Goal: Task Accomplishment & Management: Complete application form

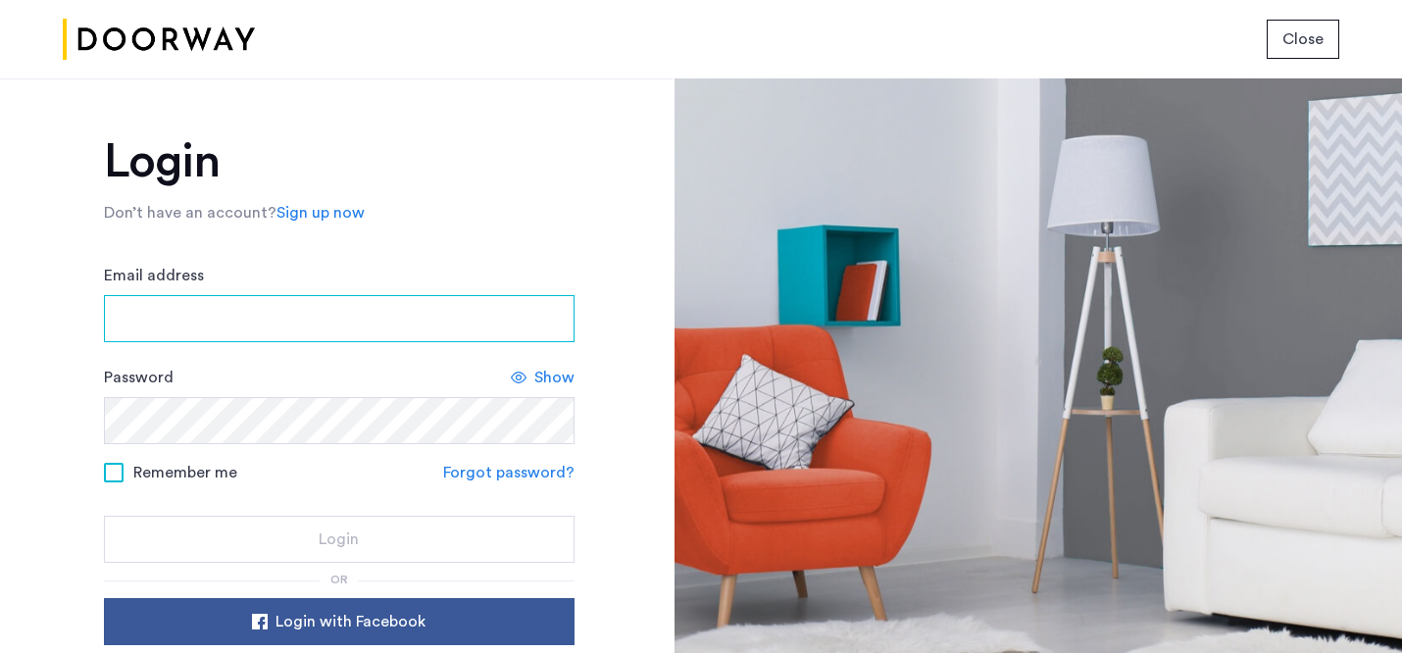
click at [340, 326] on input "Email address" at bounding box center [339, 318] width 471 height 47
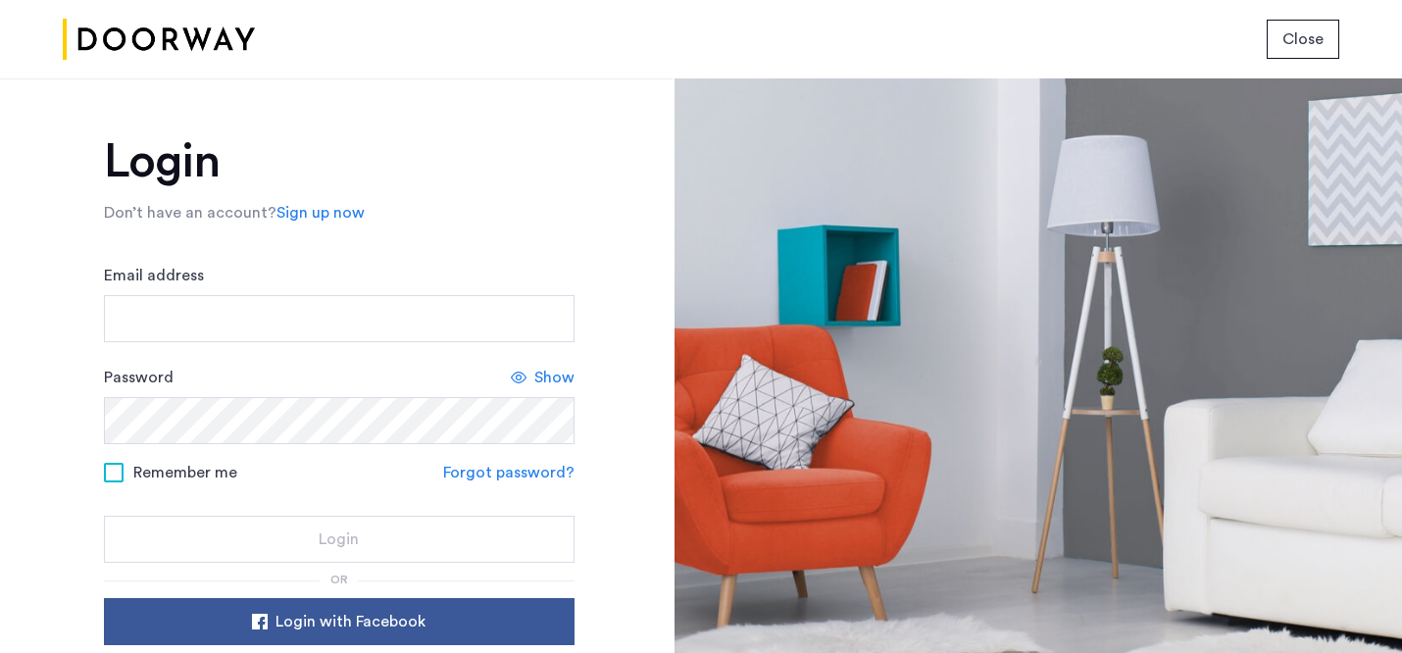
click at [253, 310] on input "Email address" at bounding box center [339, 318] width 471 height 47
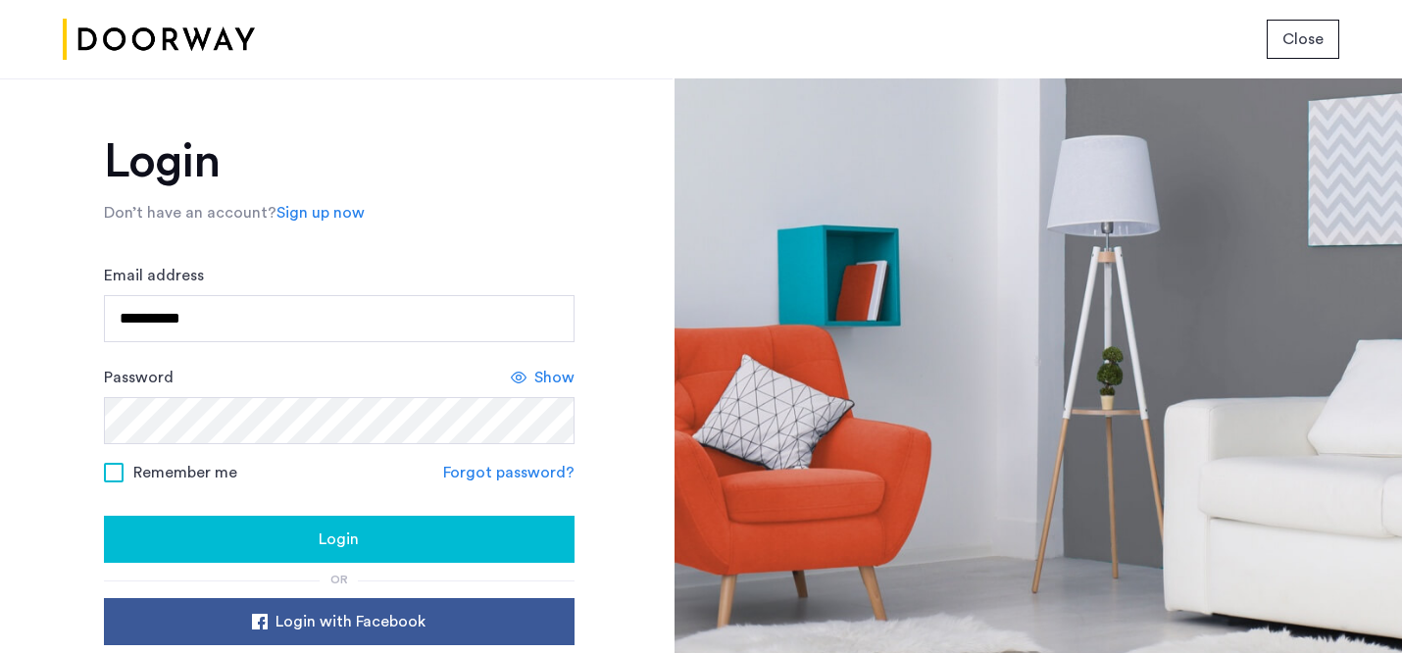
type input "**********"
click at [343, 564] on div "**********" at bounding box center [339, 477] width 471 height 678
click at [342, 548] on span "Login" at bounding box center [339, 540] width 40 height 24
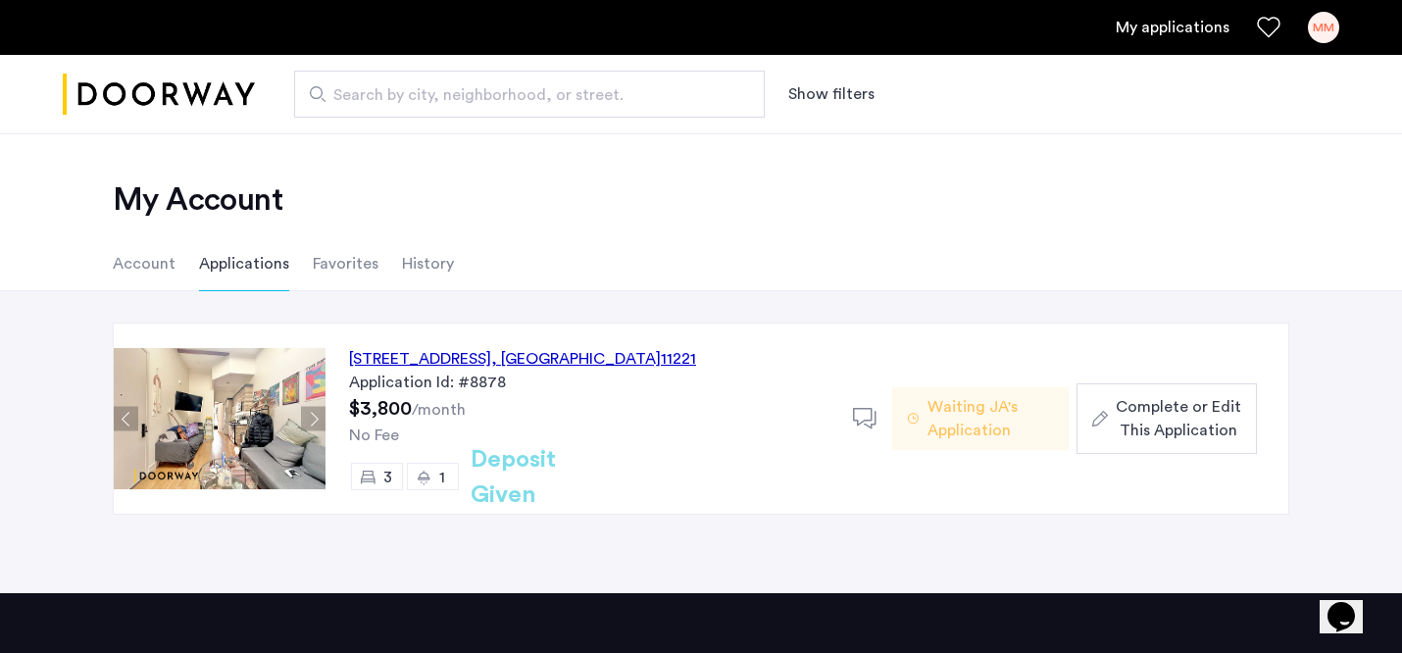
click at [1167, 421] on span "Complete or Edit This Application" at bounding box center [1179, 418] width 126 height 47
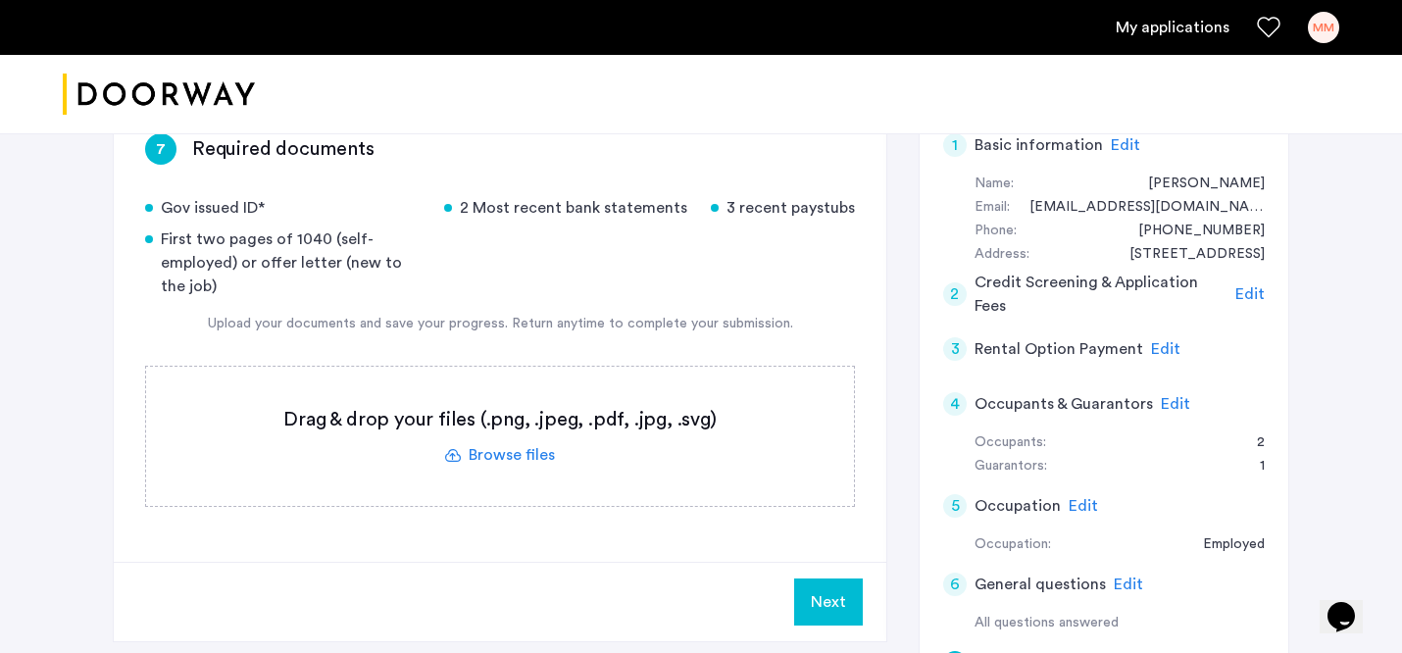
scroll to position [182, 0]
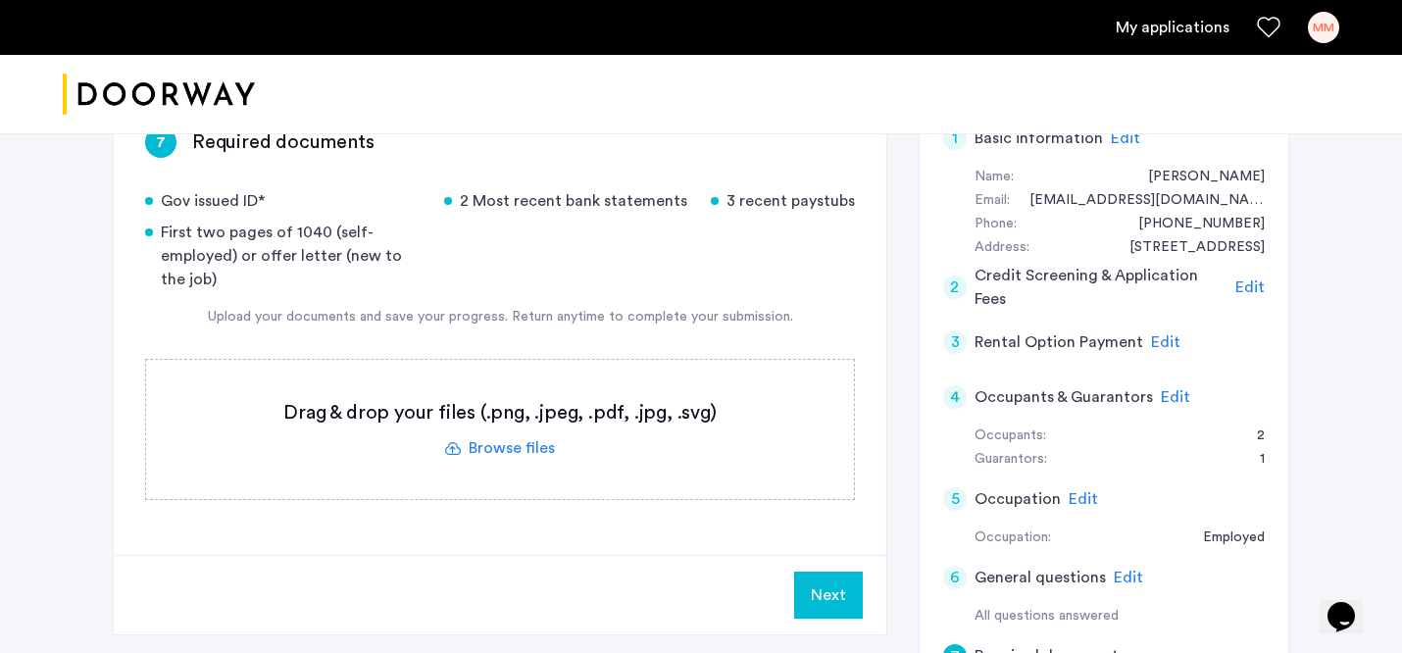
click at [535, 452] on label at bounding box center [500, 429] width 708 height 139
click at [0, 0] on input "file" at bounding box center [0, 0] width 0 height 0
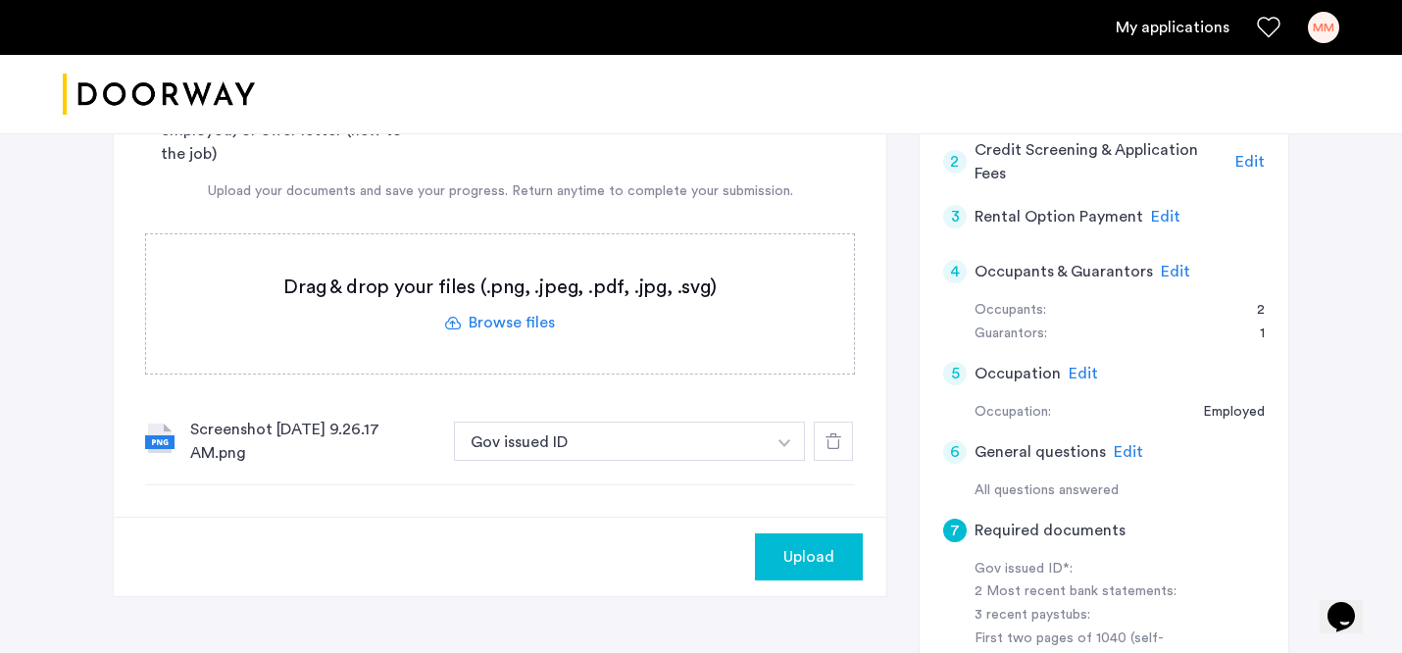
scroll to position [309, 0]
click at [815, 557] on span "Upload" at bounding box center [809, 556] width 51 height 24
click at [778, 438] on button "button" at bounding box center [785, 440] width 40 height 39
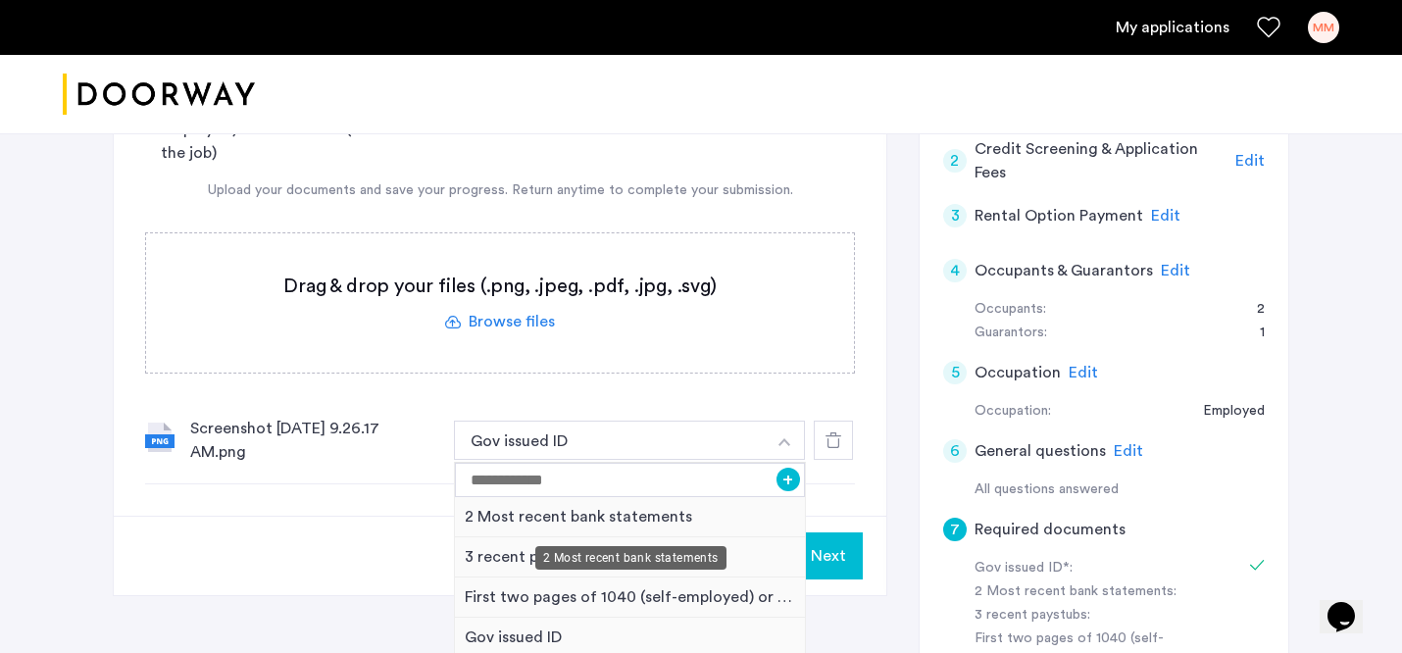
click at [660, 521] on div "2 Most recent bank statements" at bounding box center [630, 517] width 350 height 40
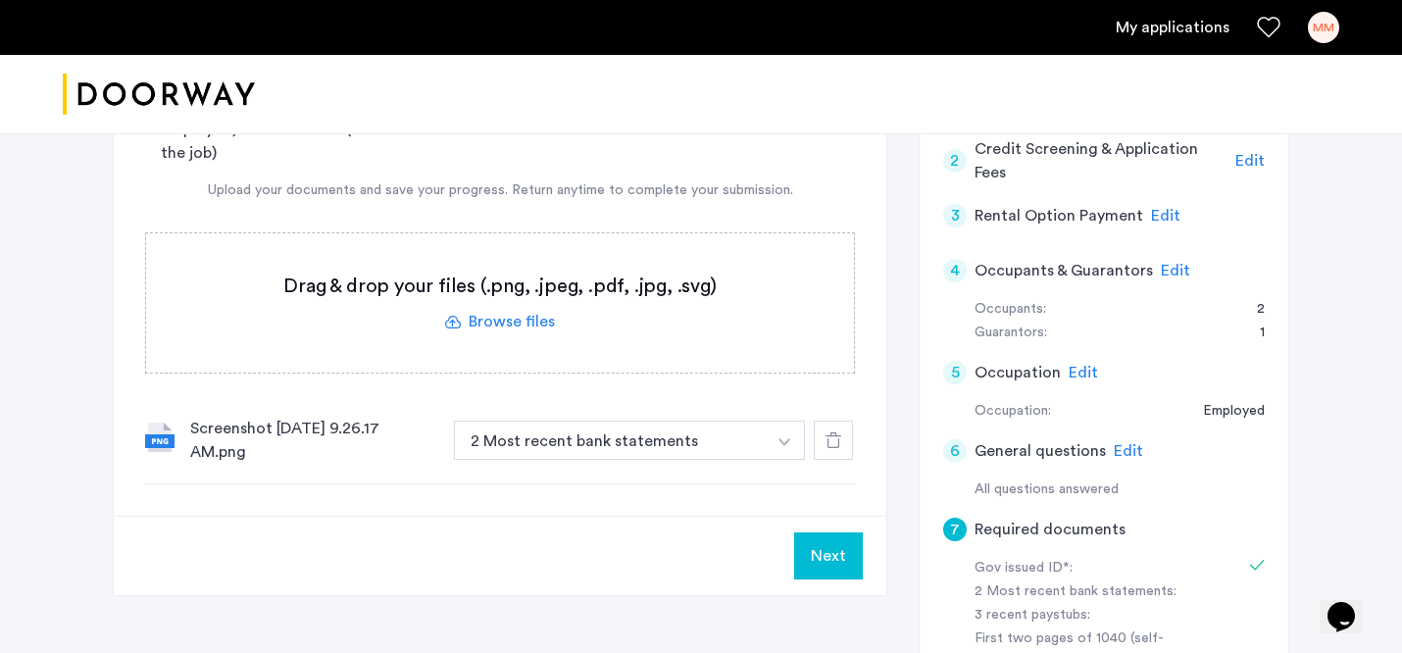
click at [823, 553] on button "Next" at bounding box center [828, 556] width 69 height 47
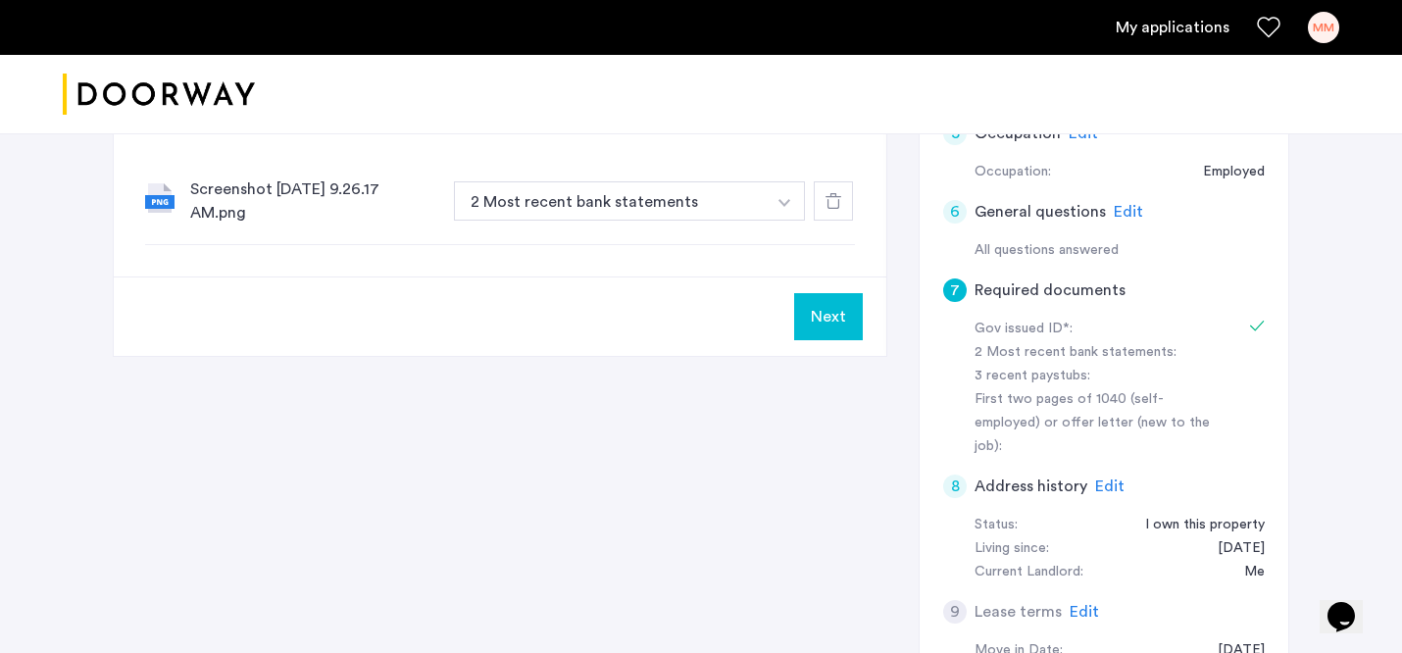
scroll to position [549, 0]
click at [1012, 292] on h5 "Required documents" at bounding box center [1050, 290] width 151 height 24
click at [838, 306] on button "Next" at bounding box center [828, 315] width 69 height 47
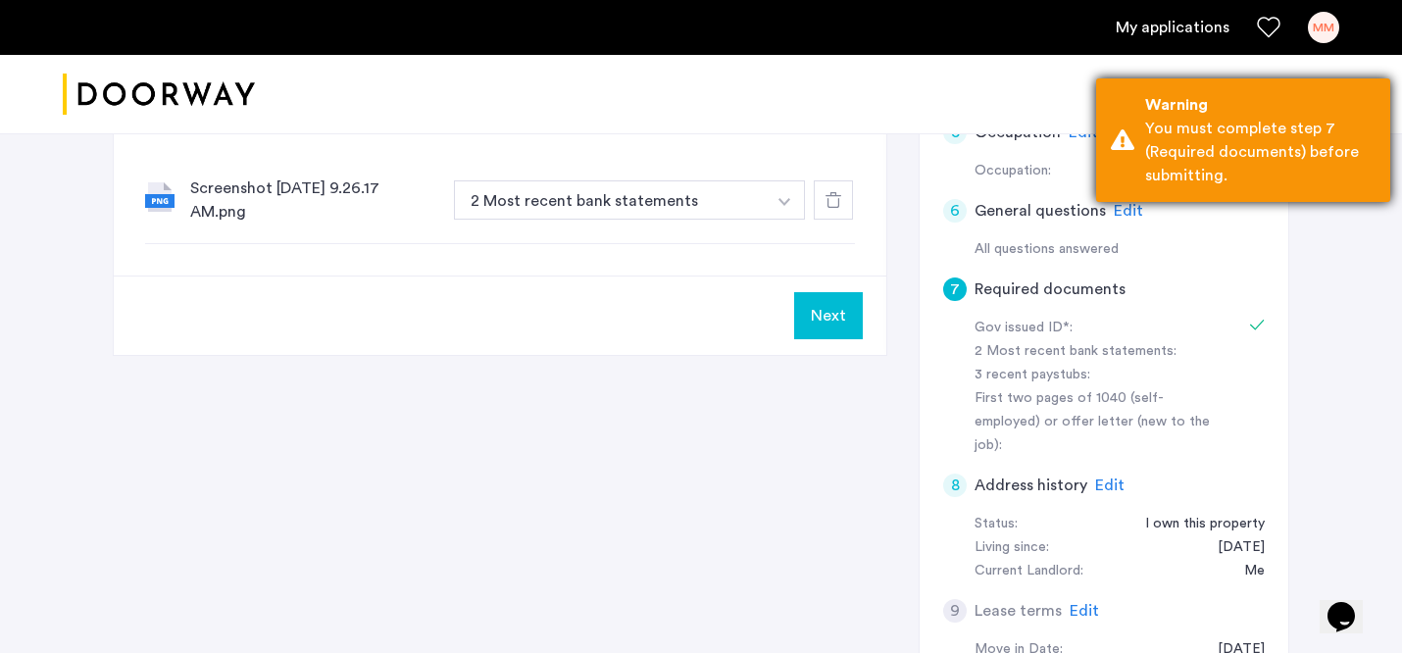
click at [1215, 114] on div "Warning" at bounding box center [1260, 105] width 230 height 24
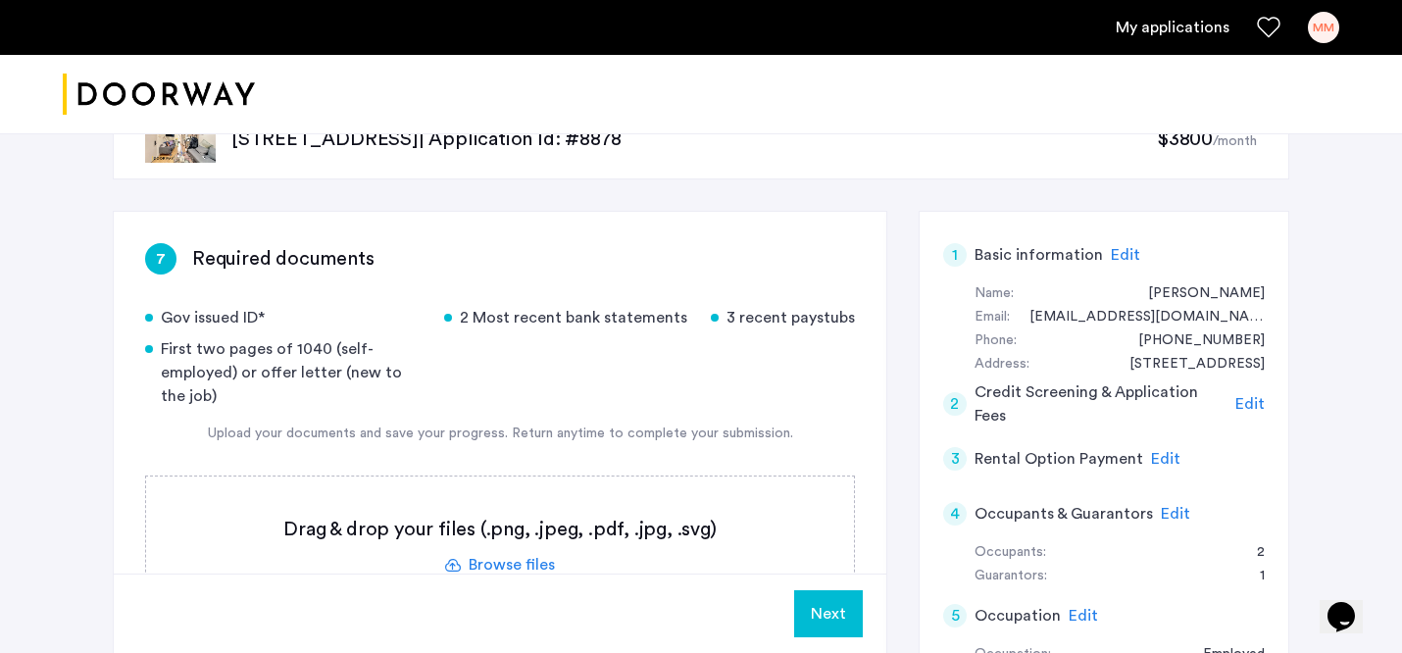
scroll to position [153, 0]
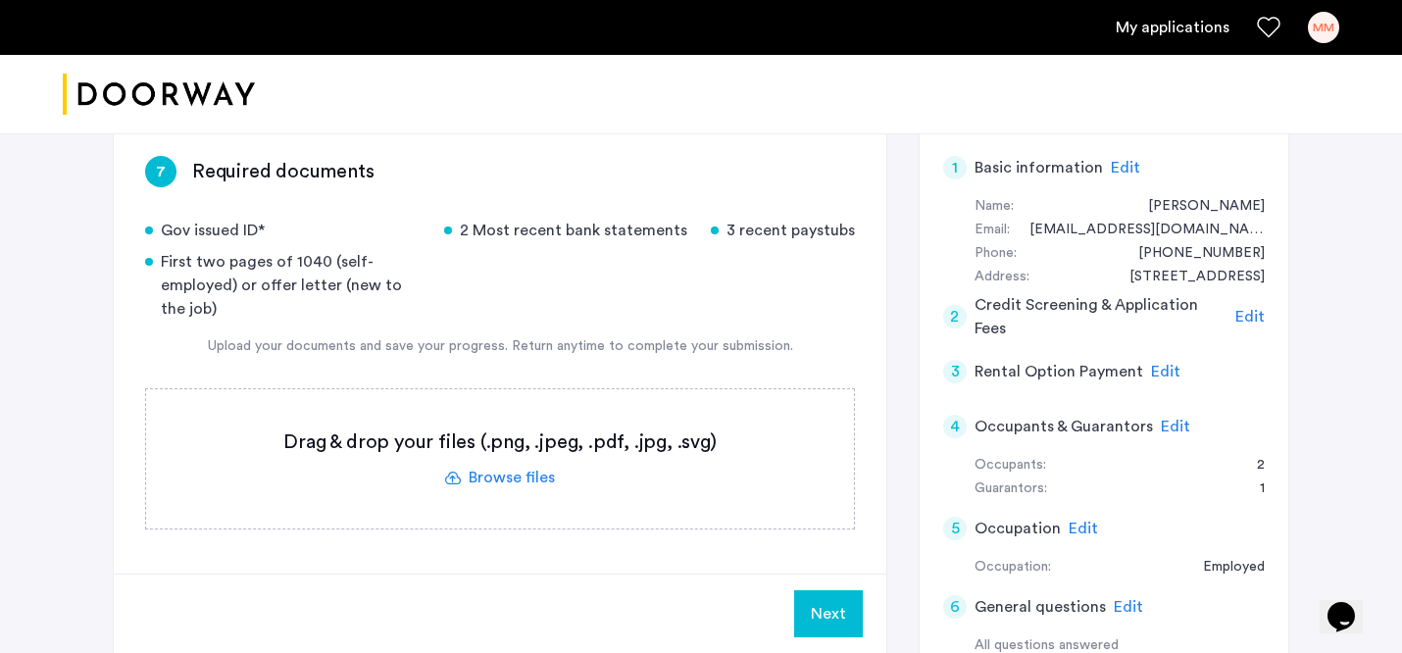
click at [544, 479] on label at bounding box center [500, 458] width 708 height 139
click at [0, 0] on input "file" at bounding box center [0, 0] width 0 height 0
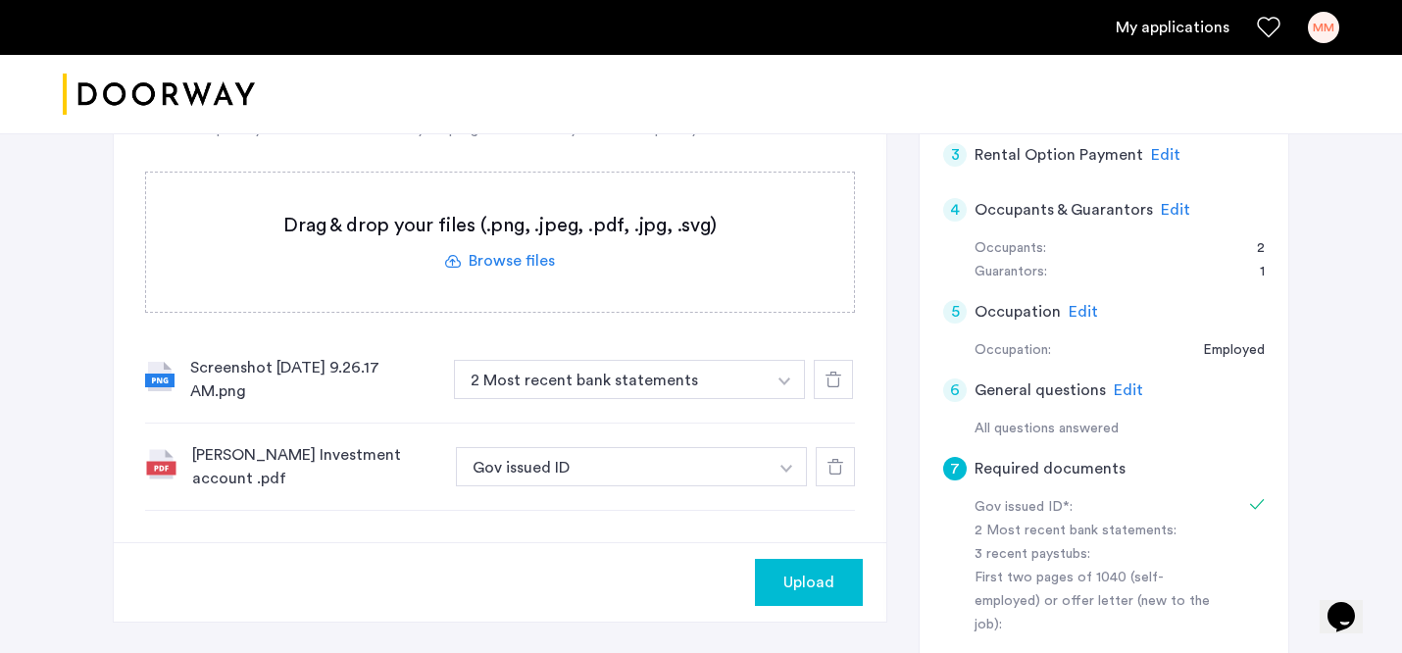
scroll to position [366, 0]
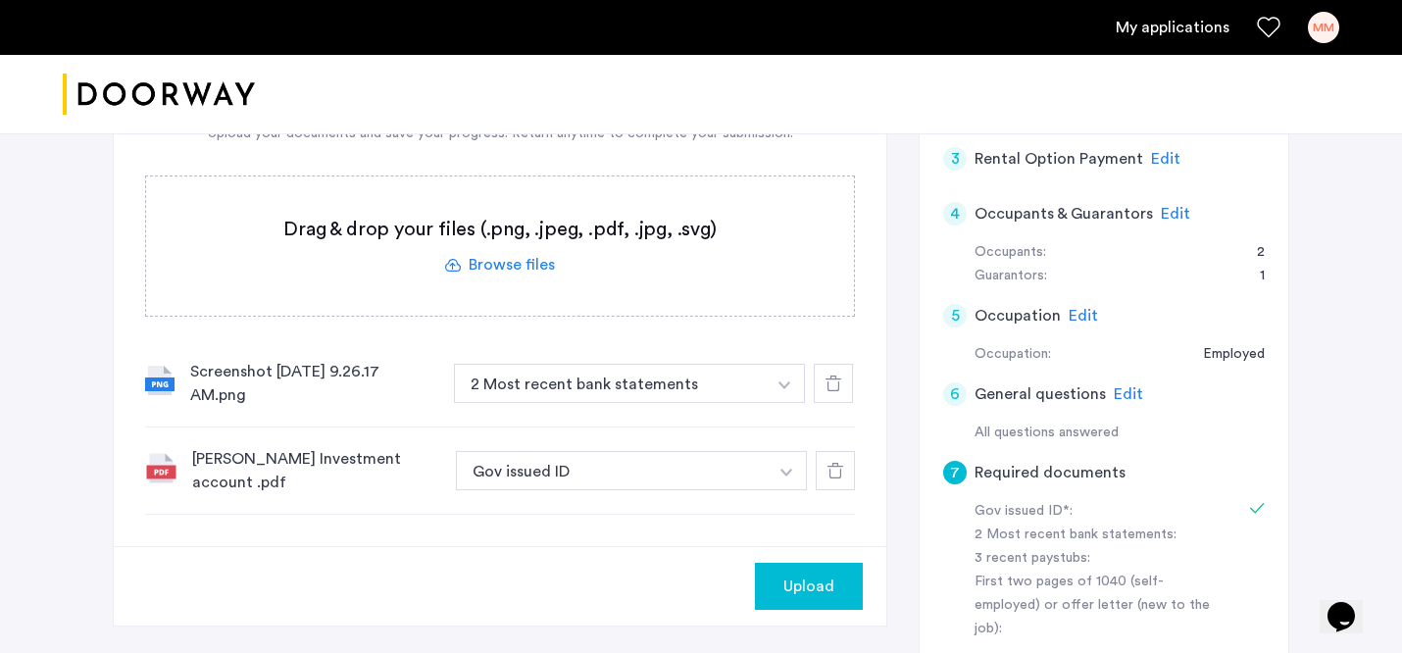
click at [792, 469] on button "button" at bounding box center [787, 470] width 40 height 39
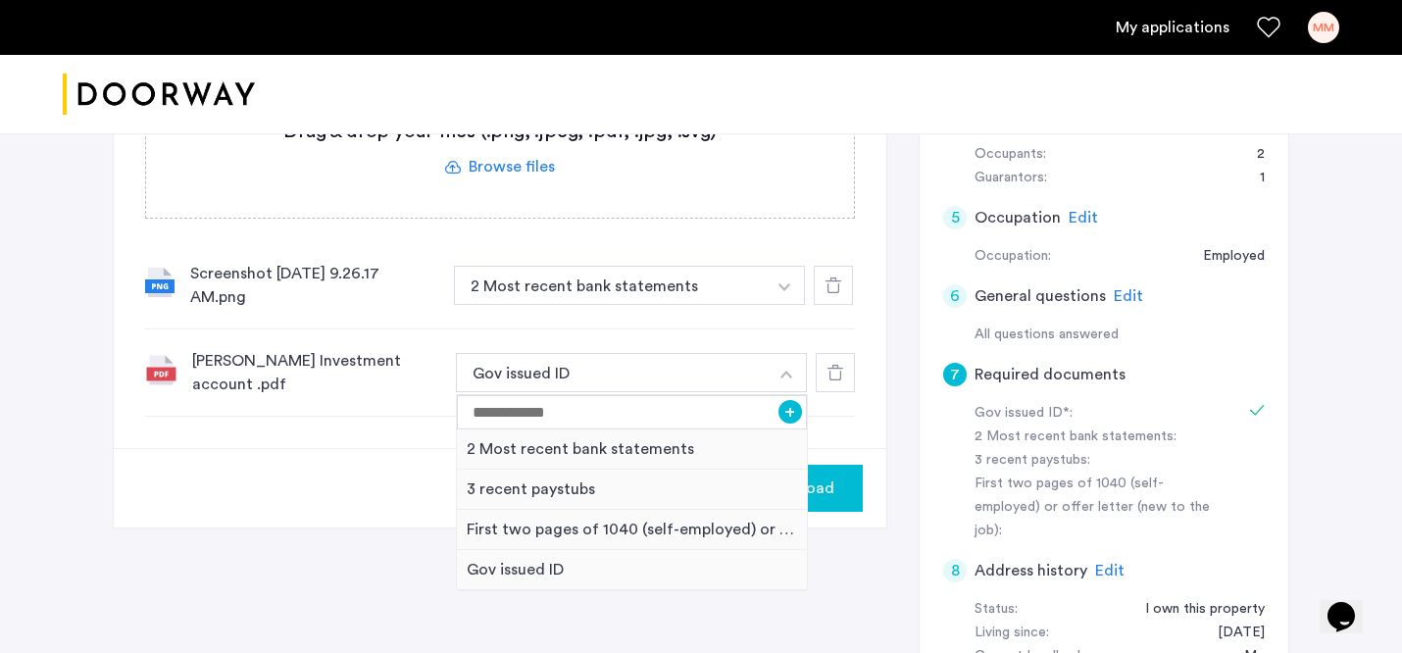
scroll to position [472, 0]
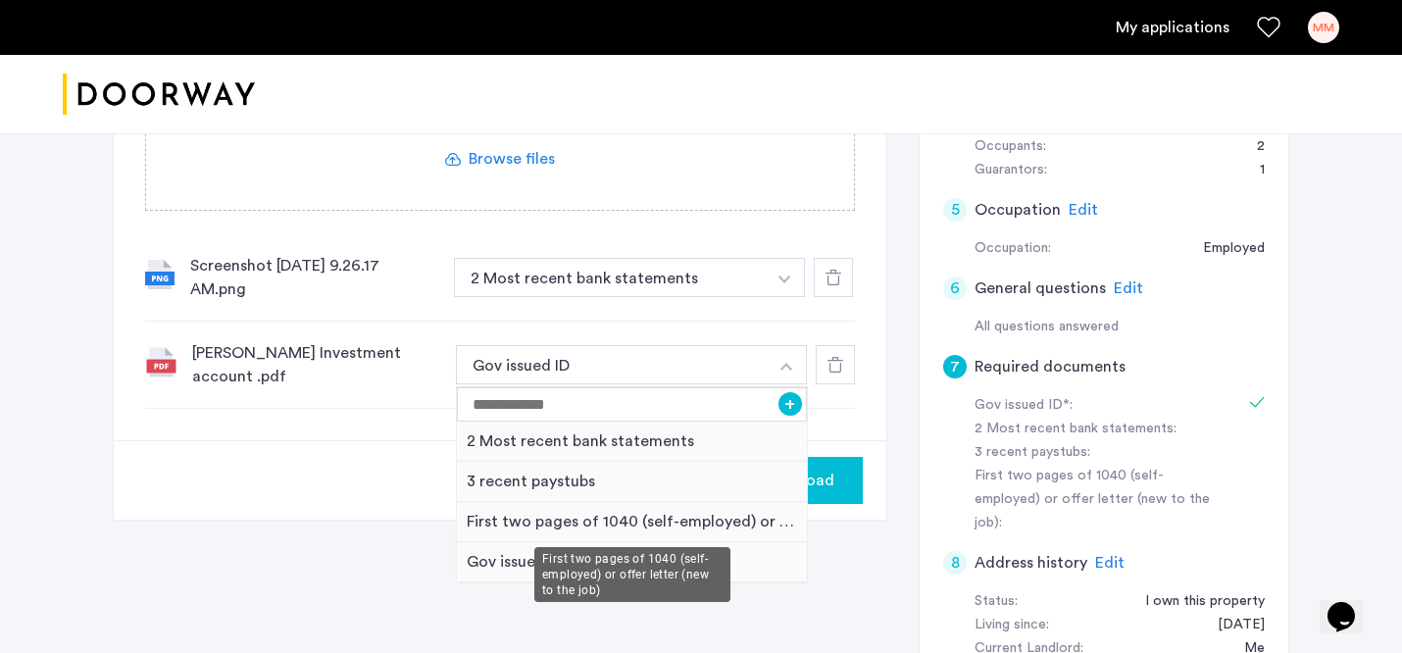
click at [662, 516] on div "First two pages of 1040 (self-employed) or offer letter (new to the job)" at bounding box center [632, 522] width 350 height 40
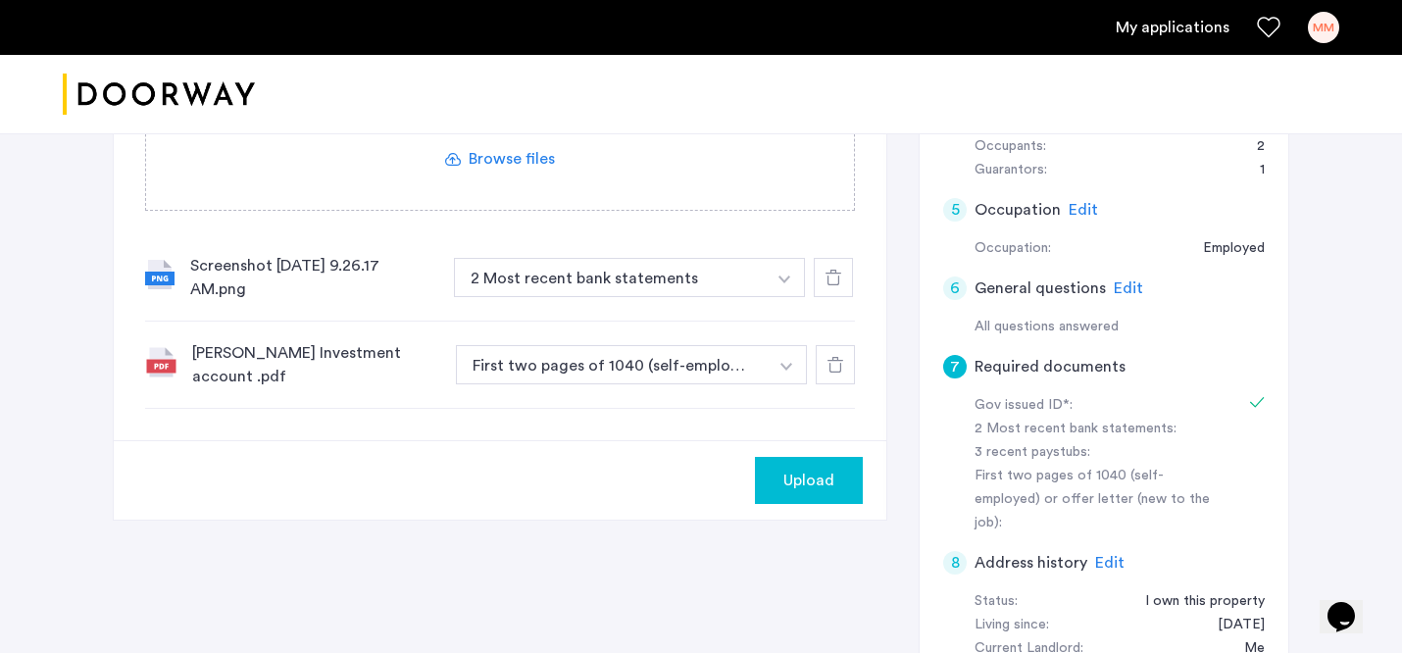
click at [816, 472] on span "Upload" at bounding box center [809, 481] width 51 height 24
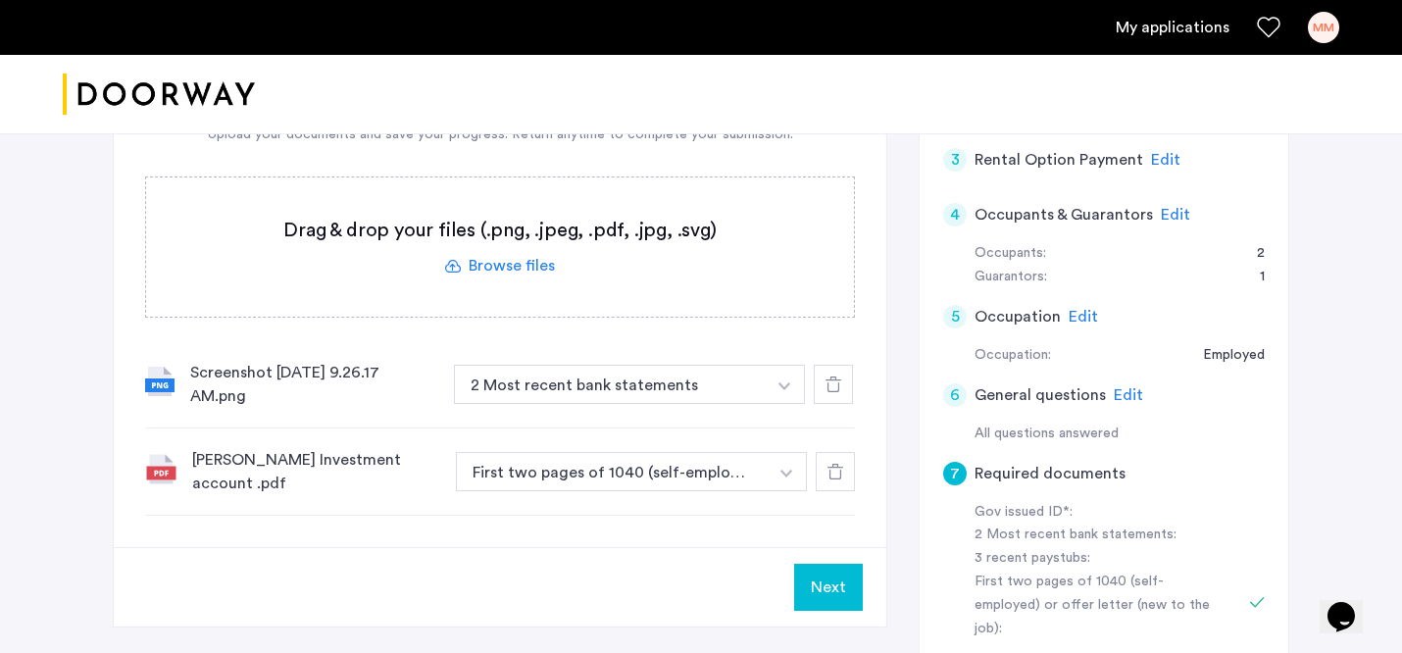
scroll to position [314, 0]
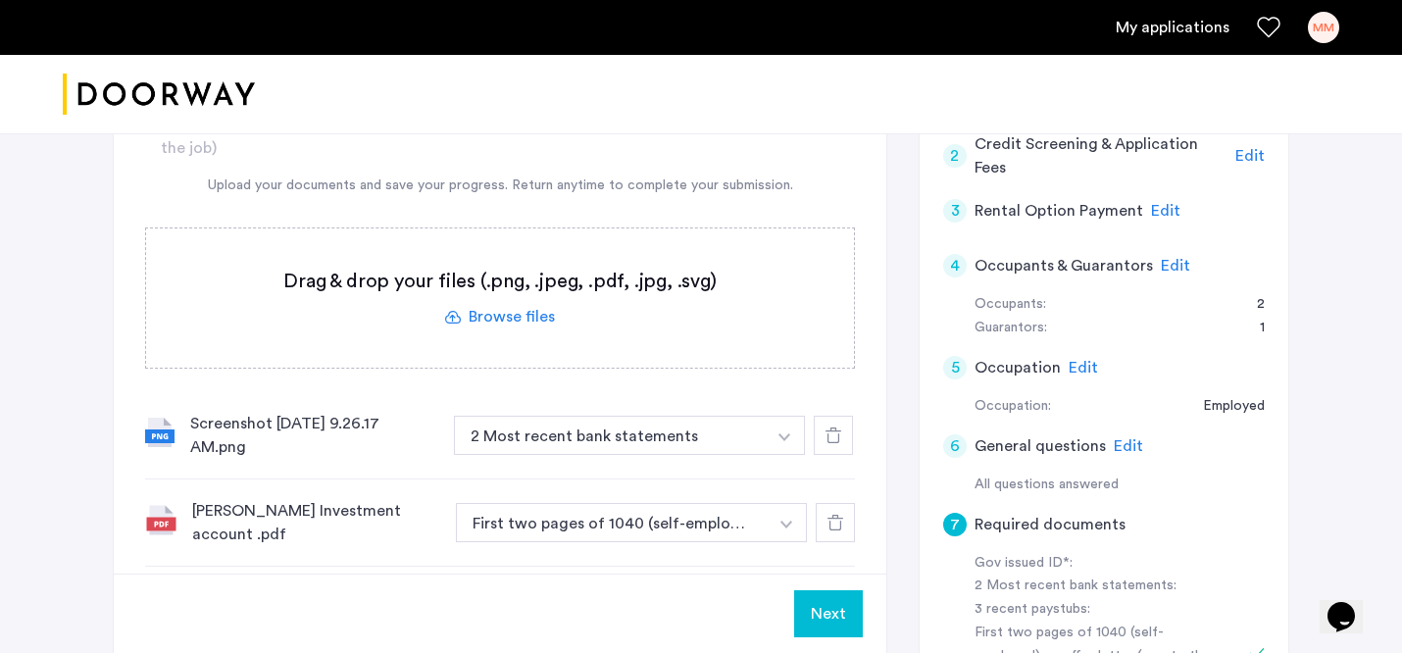
click at [518, 317] on label at bounding box center [500, 298] width 708 height 139
click at [0, 0] on input "file" at bounding box center [0, 0] width 0 height 0
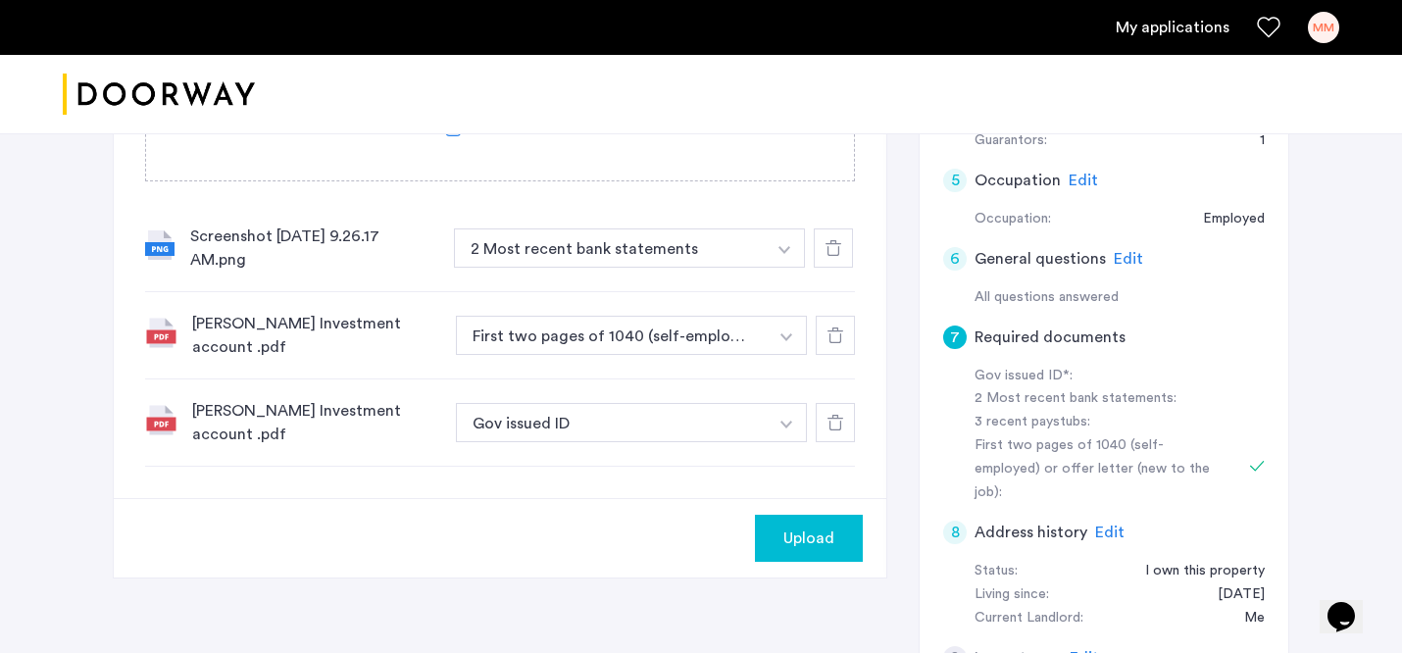
scroll to position [502, 0]
click at [788, 420] on img "button" at bounding box center [787, 424] width 12 height 8
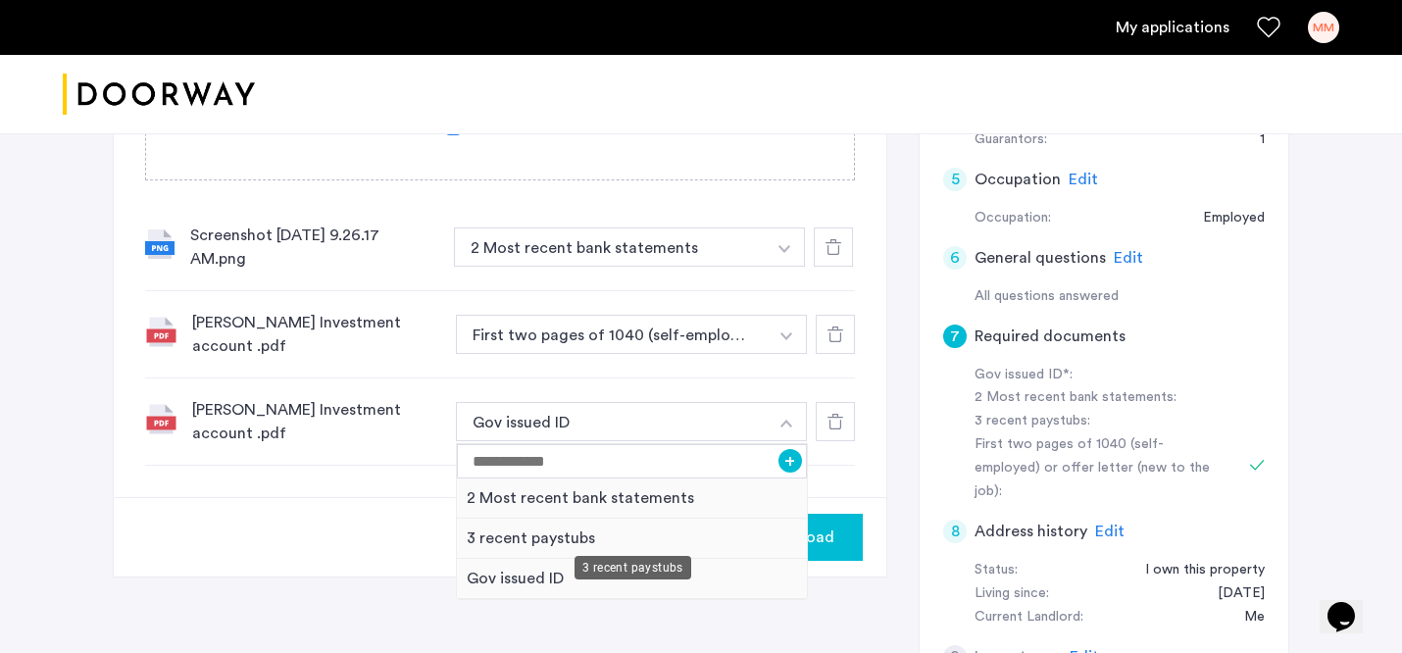
click at [515, 526] on div "3 recent paystubs" at bounding box center [632, 539] width 350 height 40
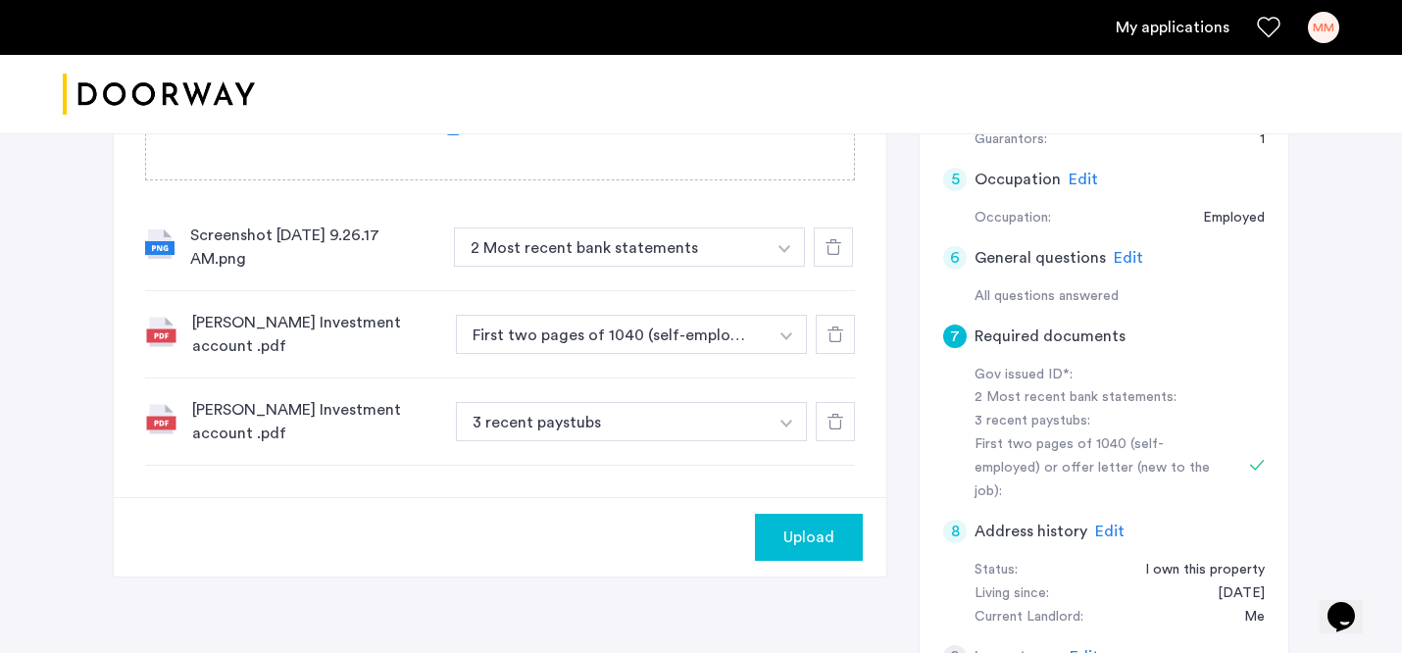
click at [801, 526] on span "Upload" at bounding box center [809, 538] width 51 height 24
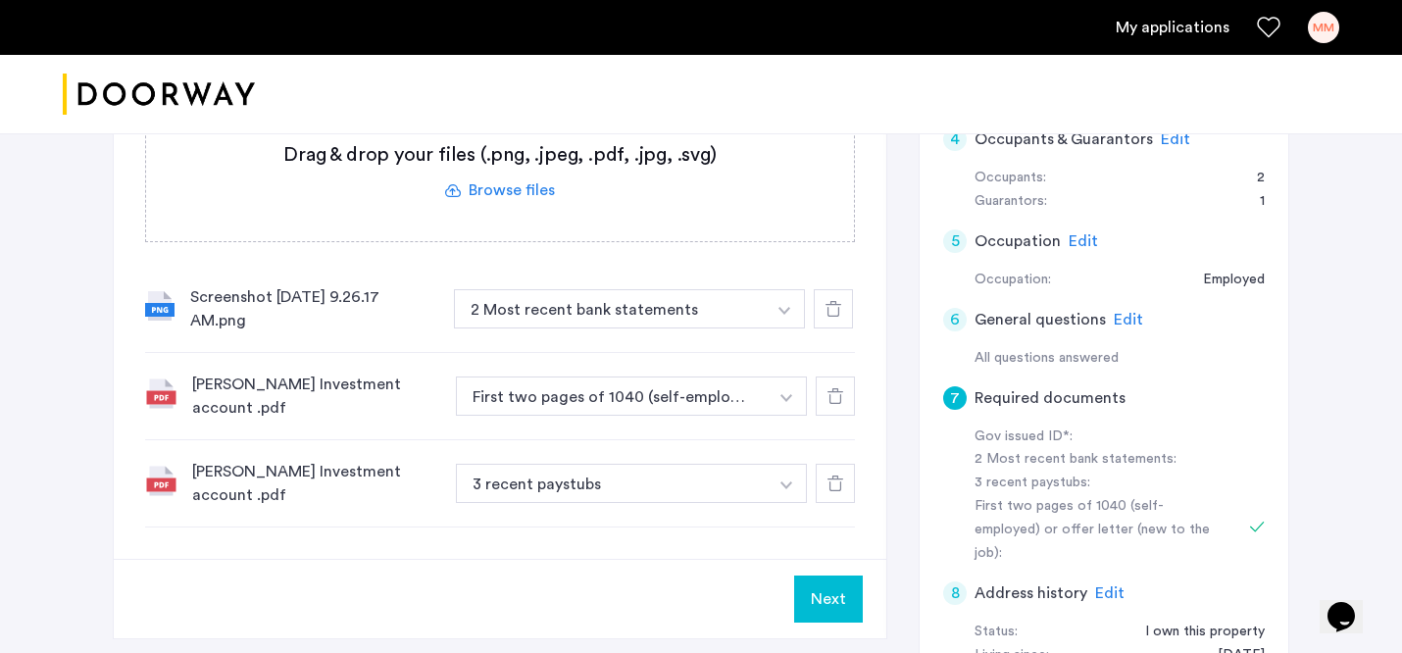
scroll to position [441, 0]
click at [828, 586] on button "Next" at bounding box center [828, 598] width 69 height 47
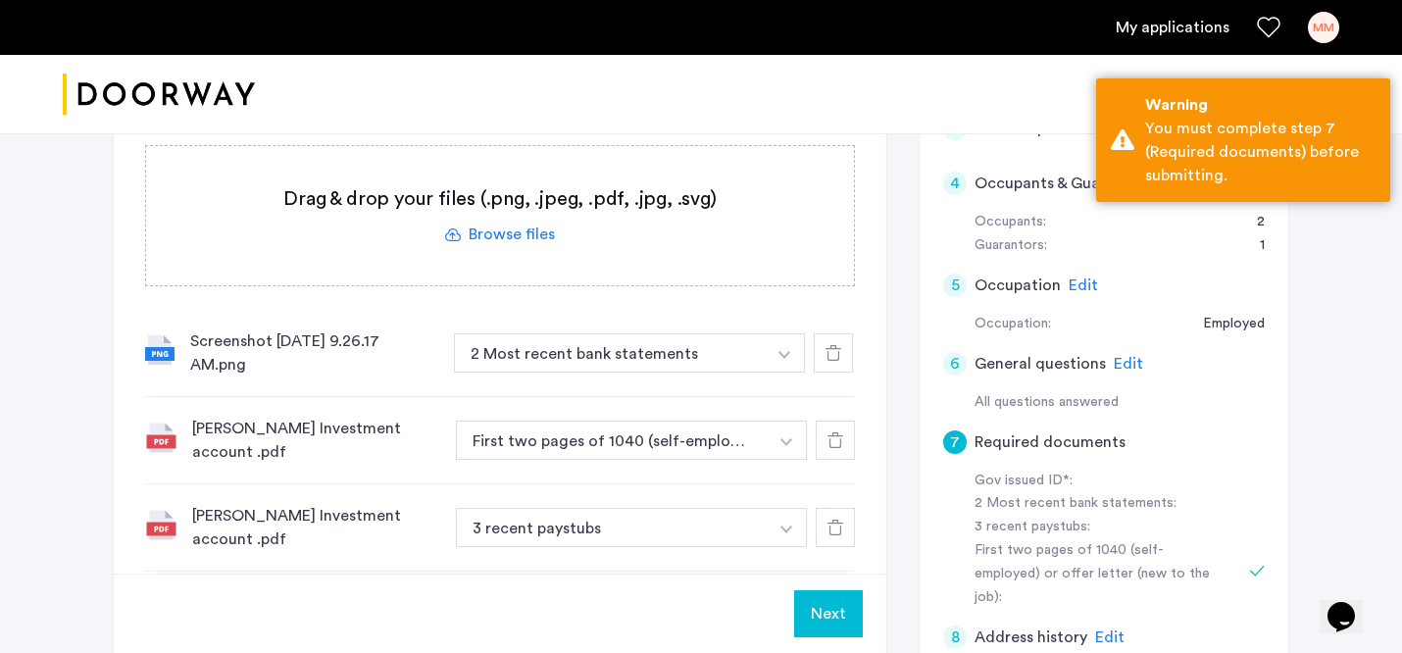
scroll to position [390, 0]
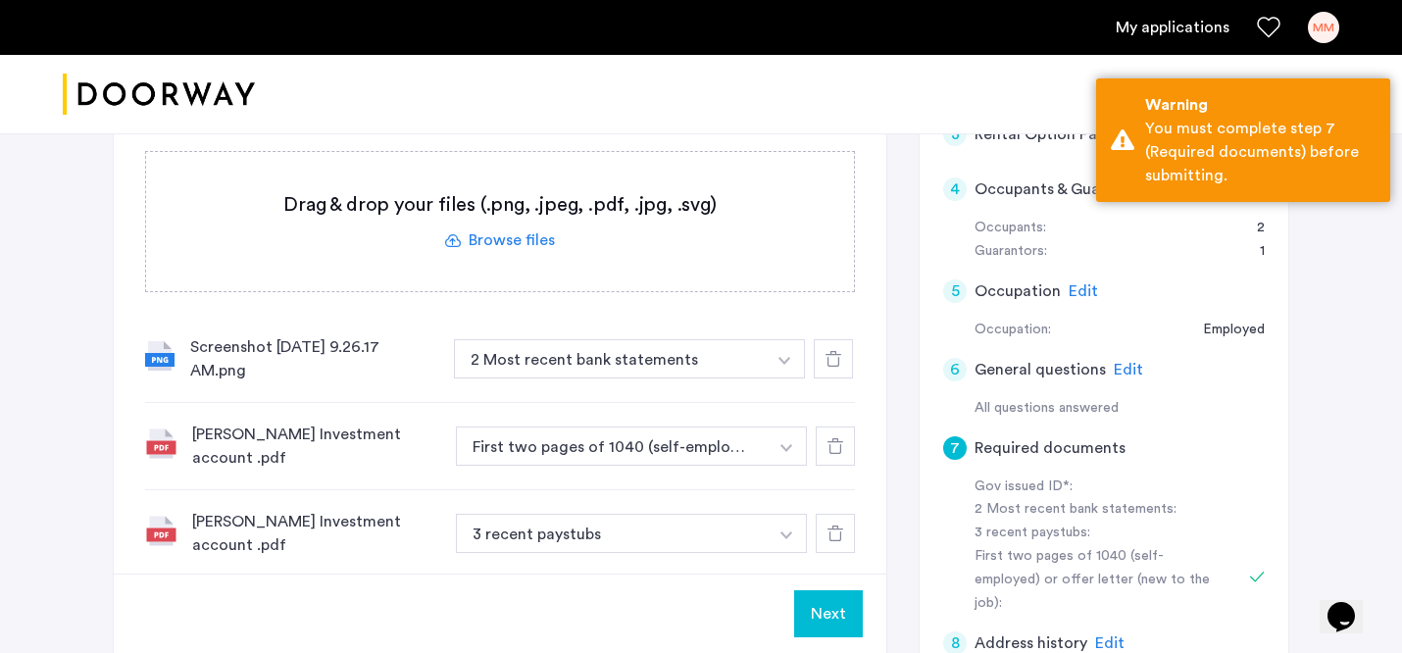
click at [504, 237] on label at bounding box center [500, 221] width 708 height 139
click at [0, 0] on input "file" at bounding box center [0, 0] width 0 height 0
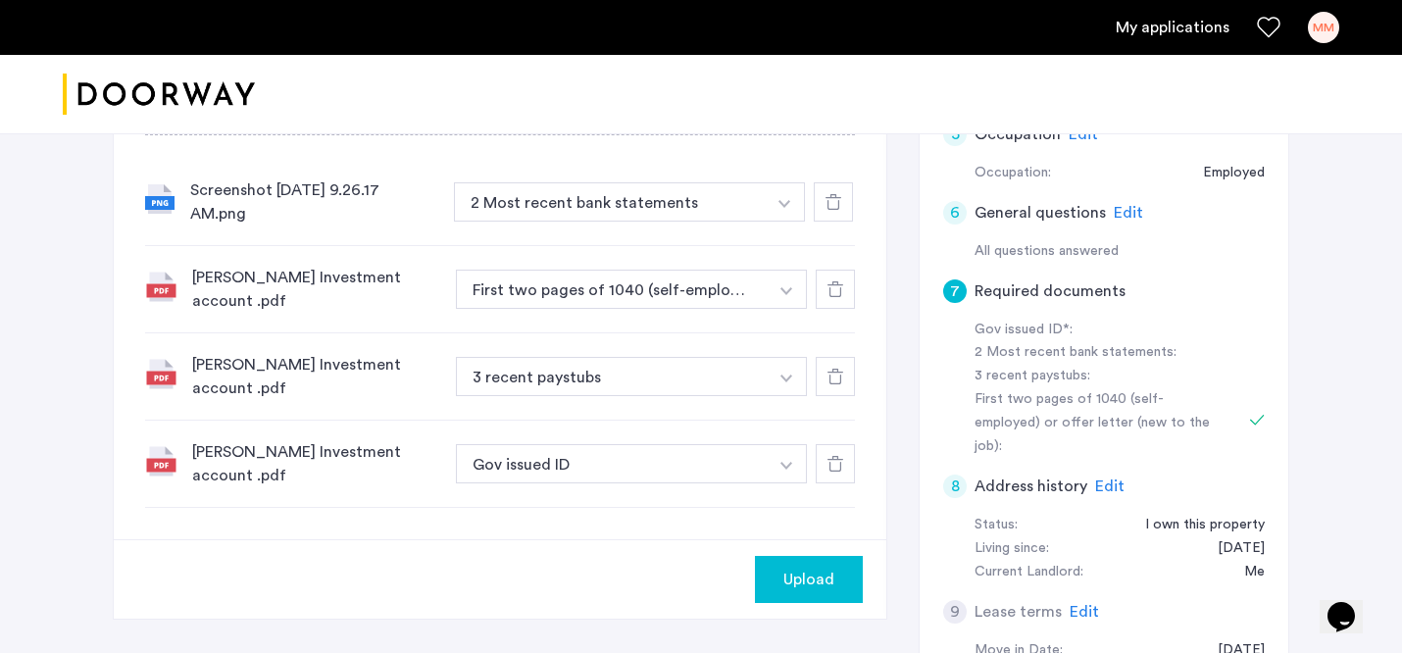
scroll to position [579, 0]
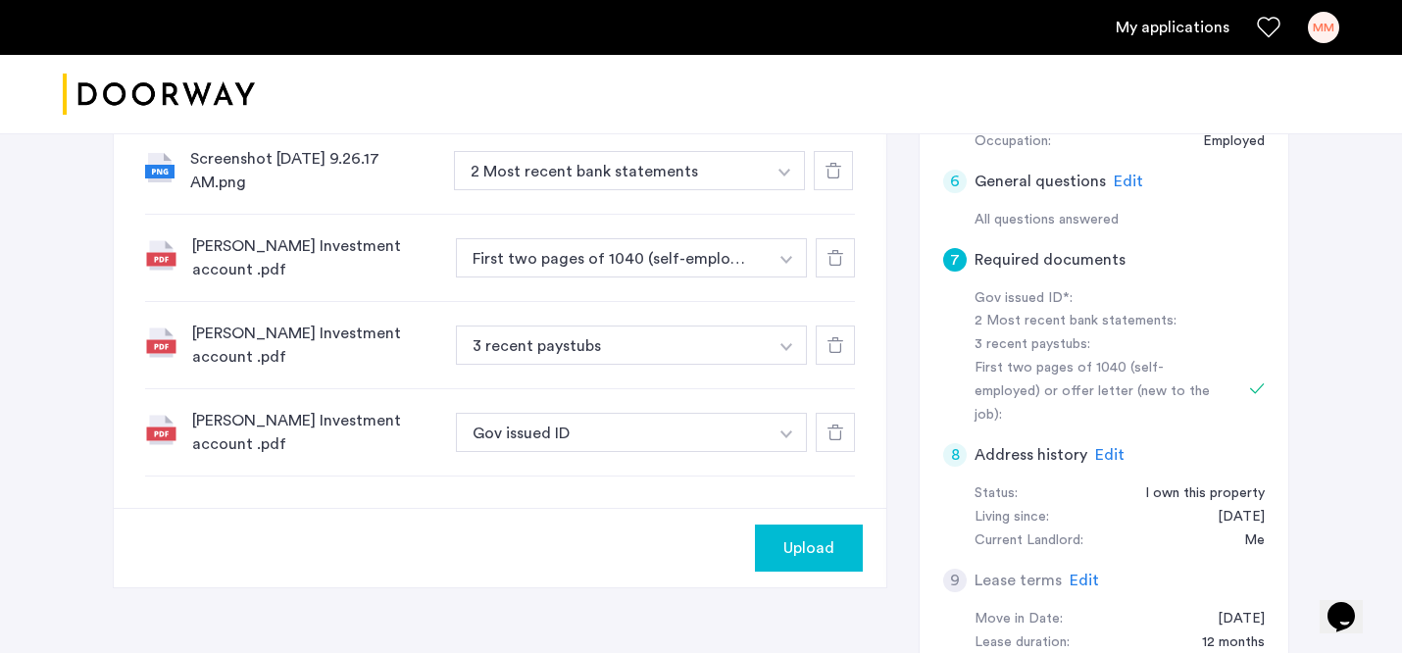
click at [787, 431] on img "button" at bounding box center [787, 435] width 12 height 8
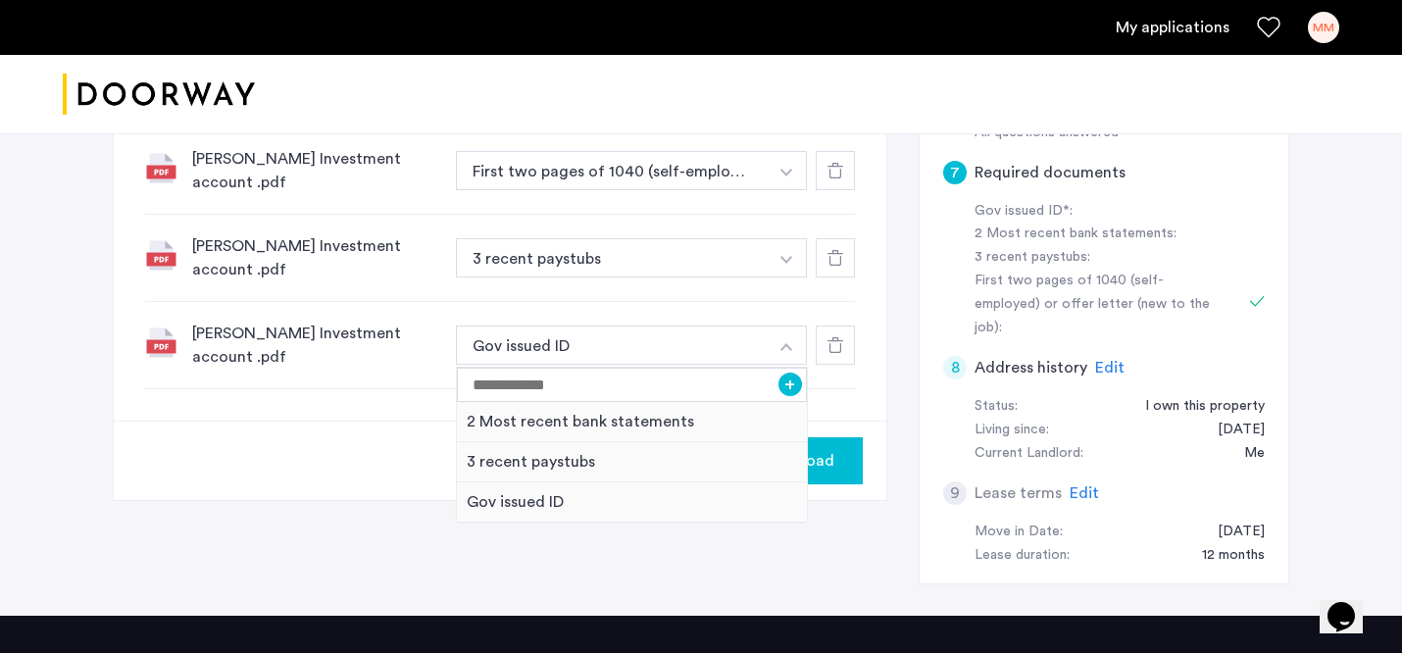
scroll to position [673, 0]
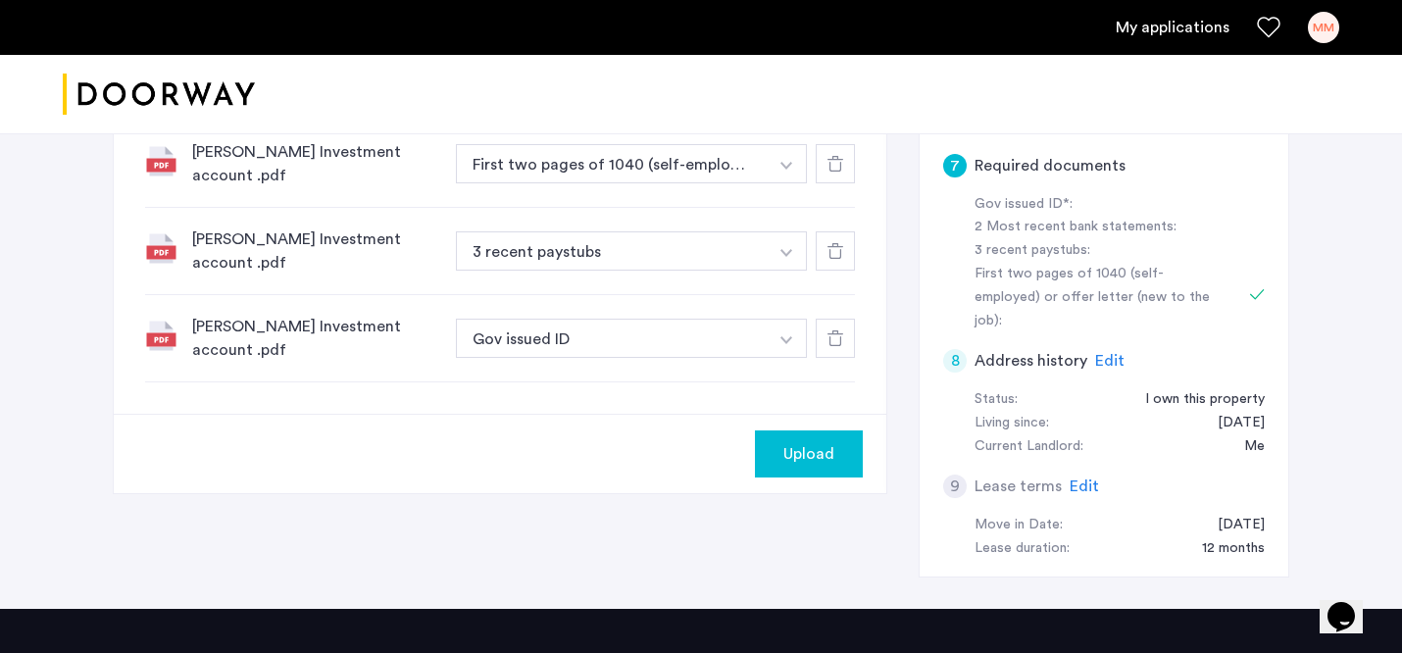
click at [835, 330] on icon at bounding box center [836, 338] width 16 height 16
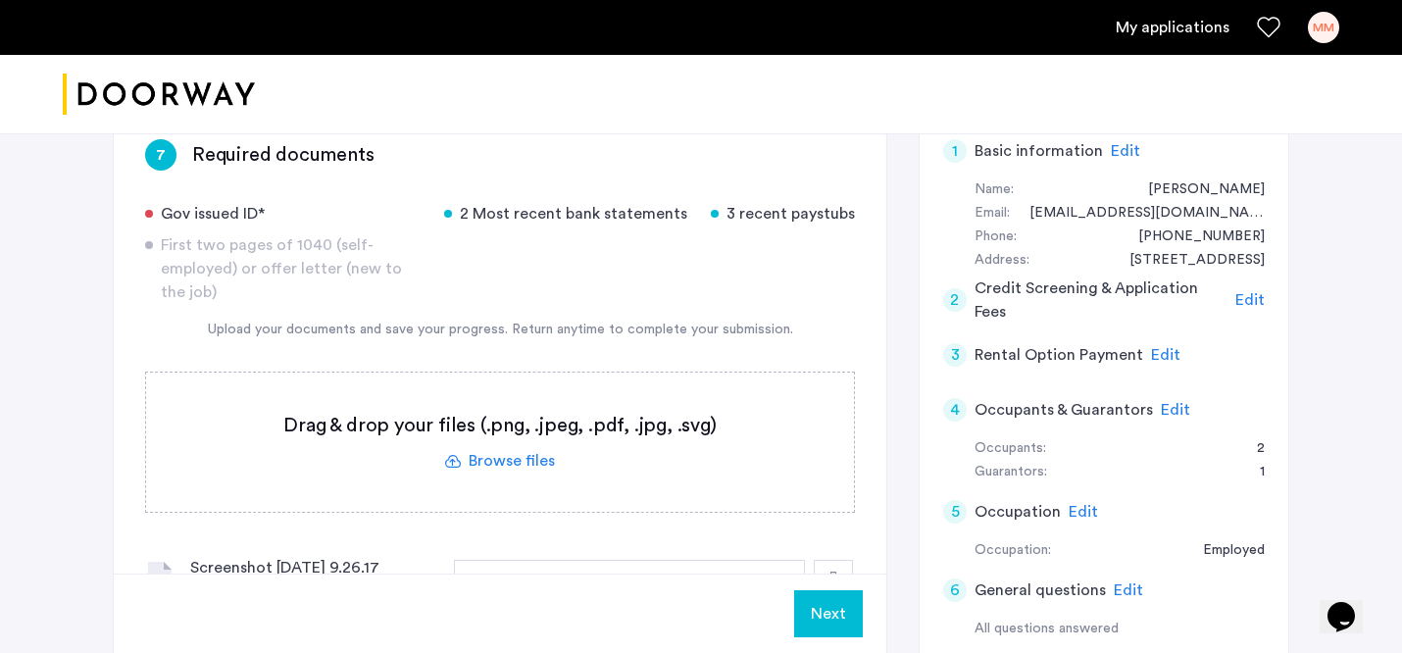
scroll to position [282, 0]
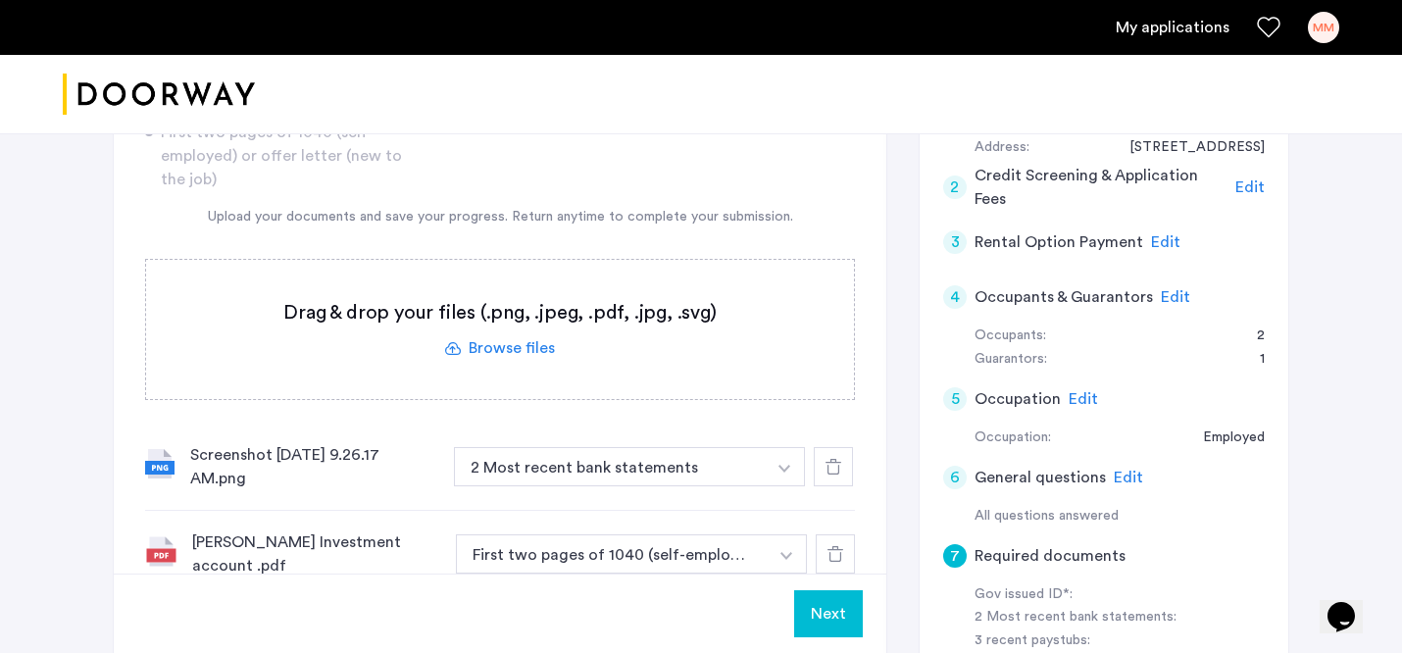
click at [506, 350] on label at bounding box center [500, 329] width 708 height 139
click at [0, 0] on input "file" at bounding box center [0, 0] width 0 height 0
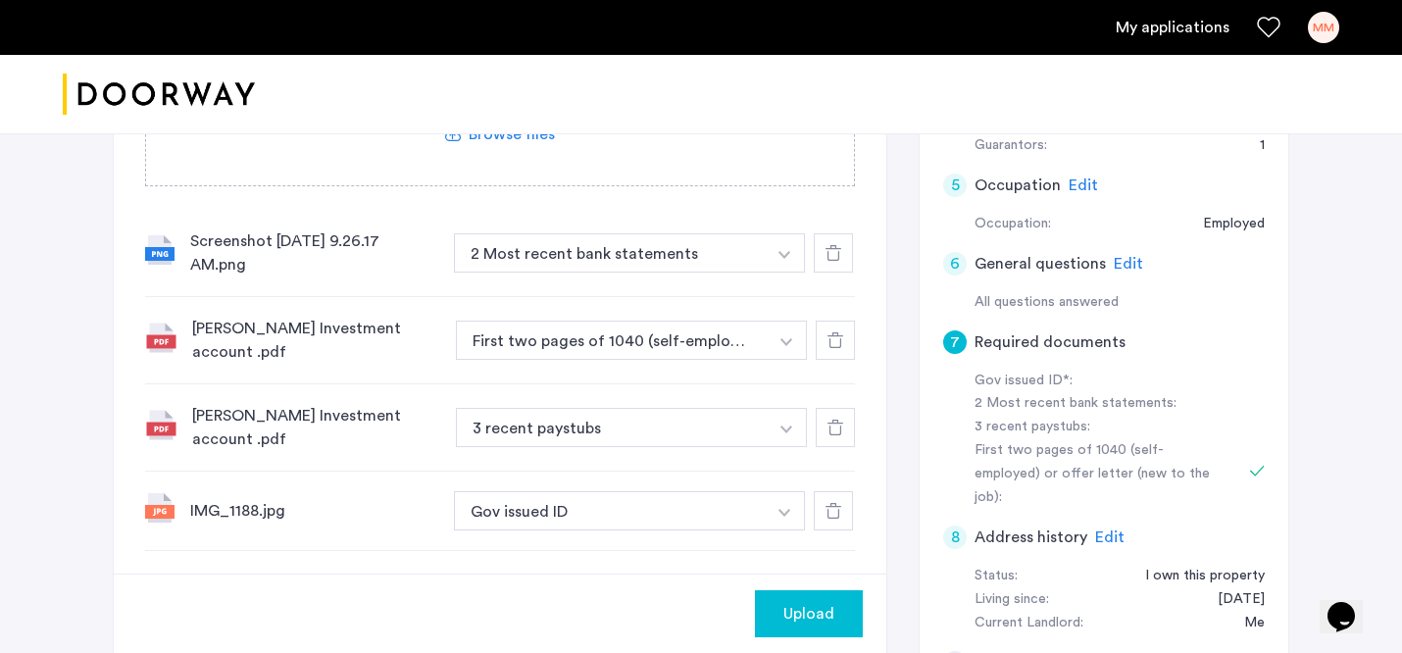
scroll to position [498, 0]
click at [832, 501] on icon at bounding box center [834, 509] width 16 height 16
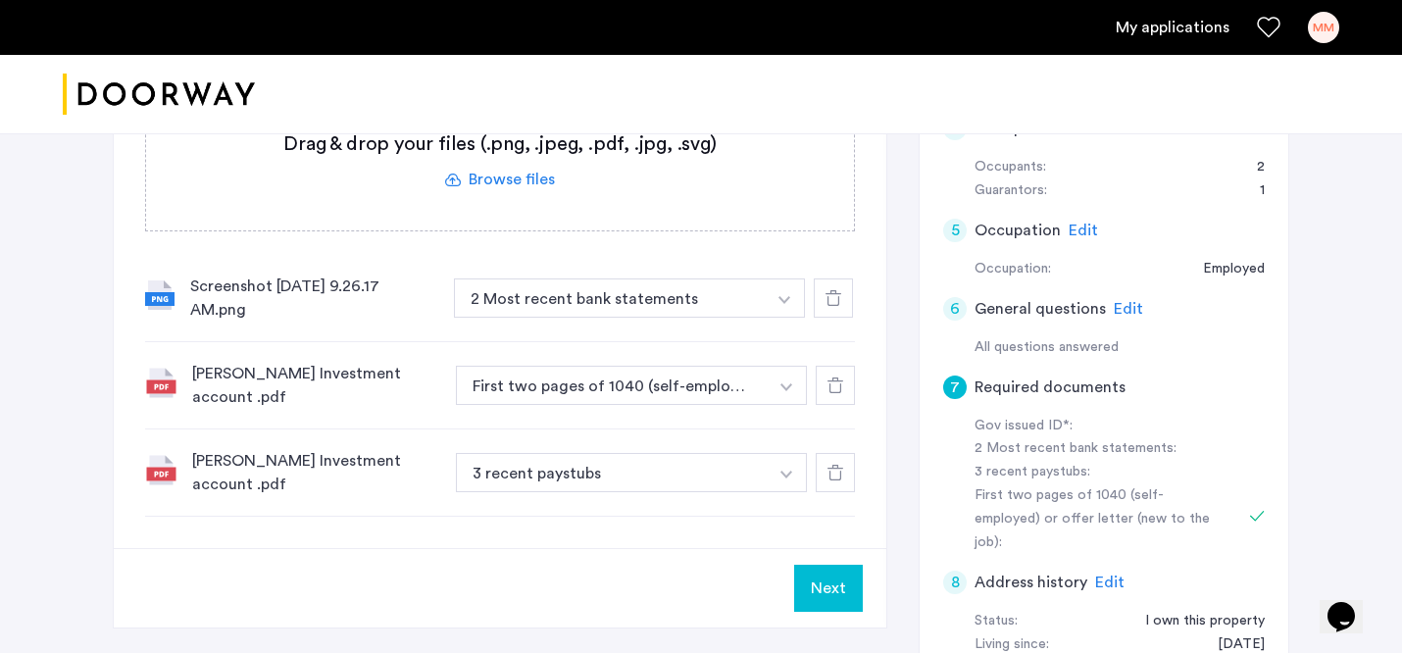
scroll to position [450, 0]
click at [523, 181] on label at bounding box center [500, 161] width 708 height 139
click at [0, 0] on input "file" at bounding box center [0, 0] width 0 height 0
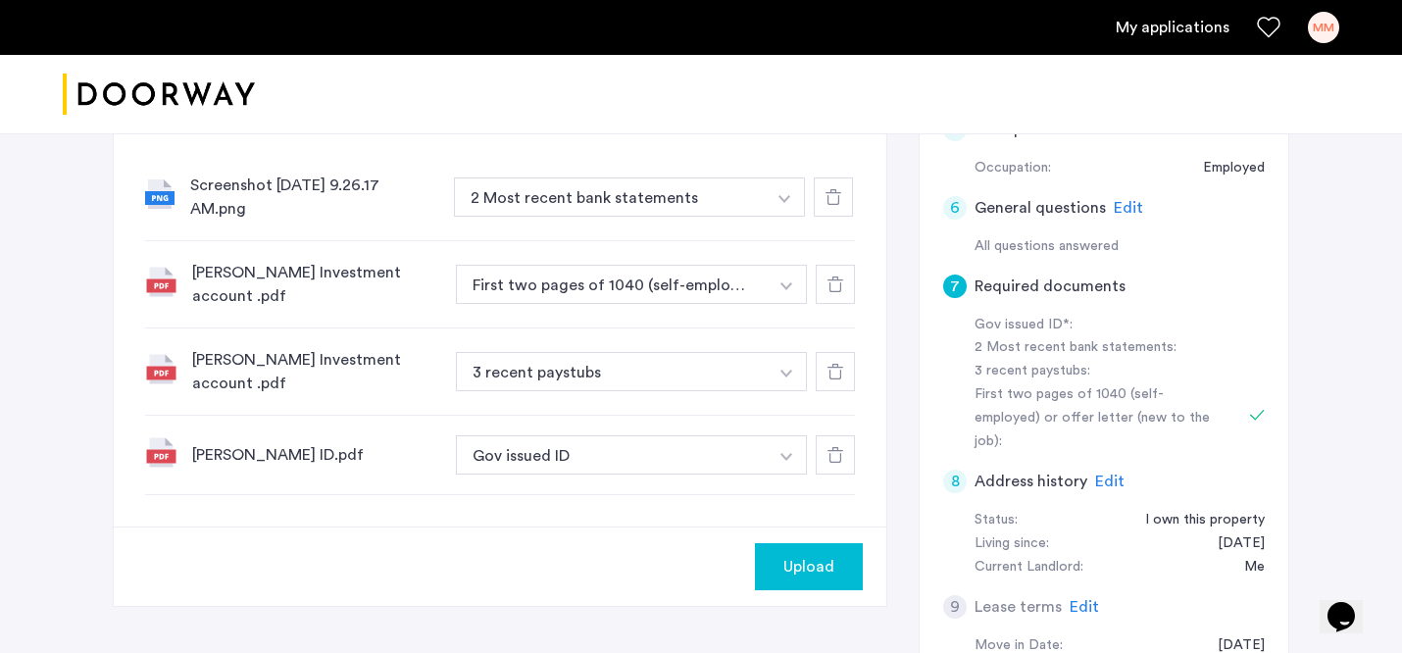
scroll to position [553, 0]
click at [811, 554] on span "Upload" at bounding box center [809, 566] width 51 height 24
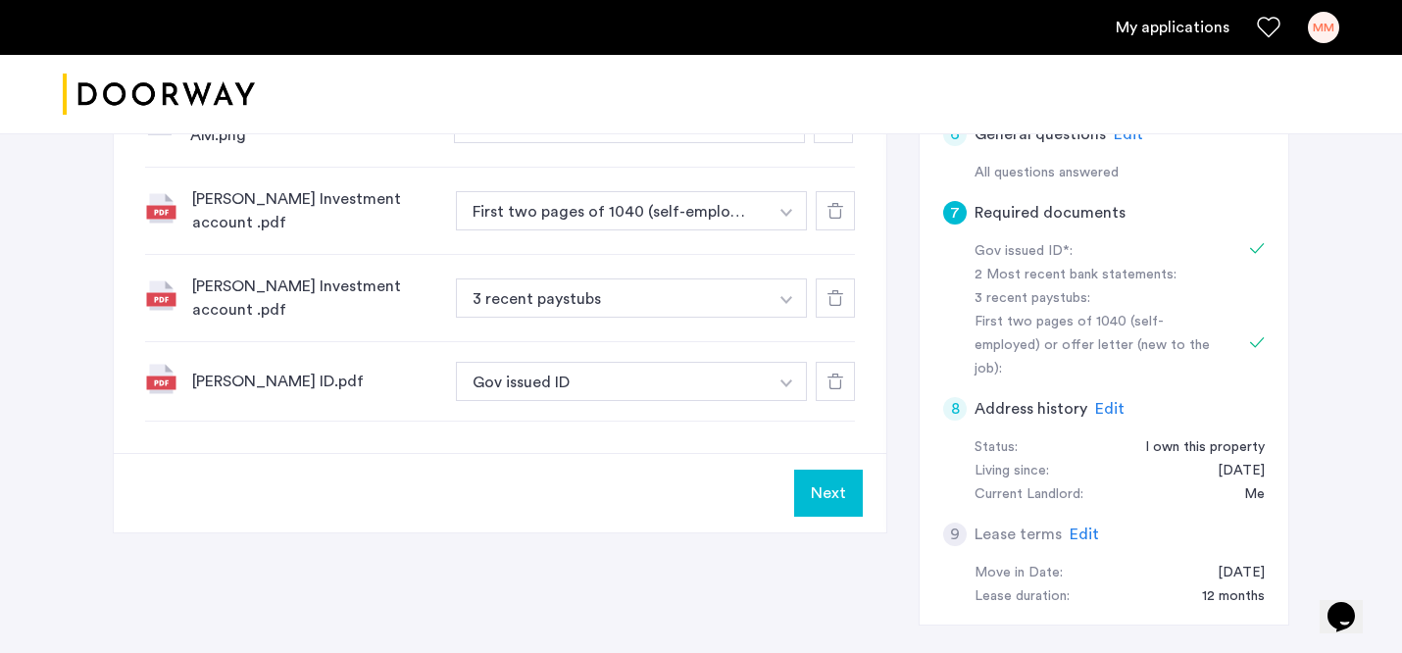
scroll to position [628, 0]
click at [832, 472] on button "Next" at bounding box center [828, 491] width 69 height 47
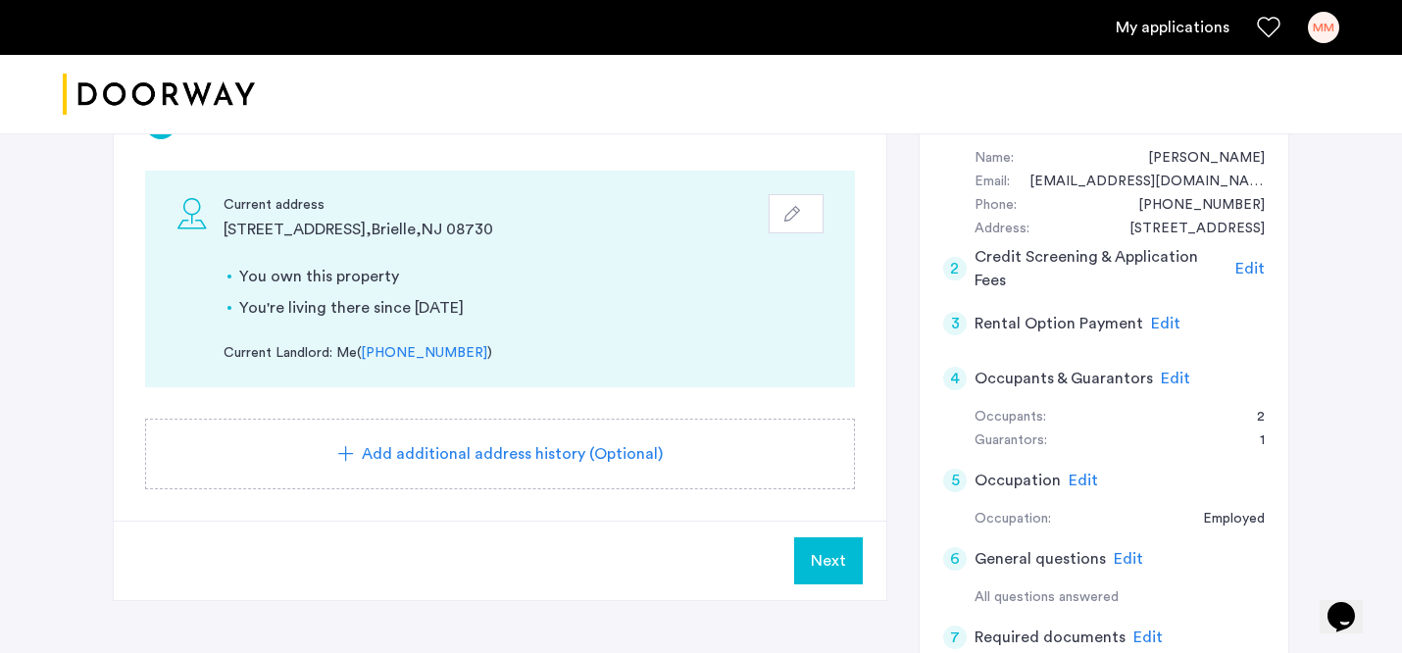
scroll to position [203, 0]
click at [825, 563] on span "Next" at bounding box center [828, 559] width 35 height 24
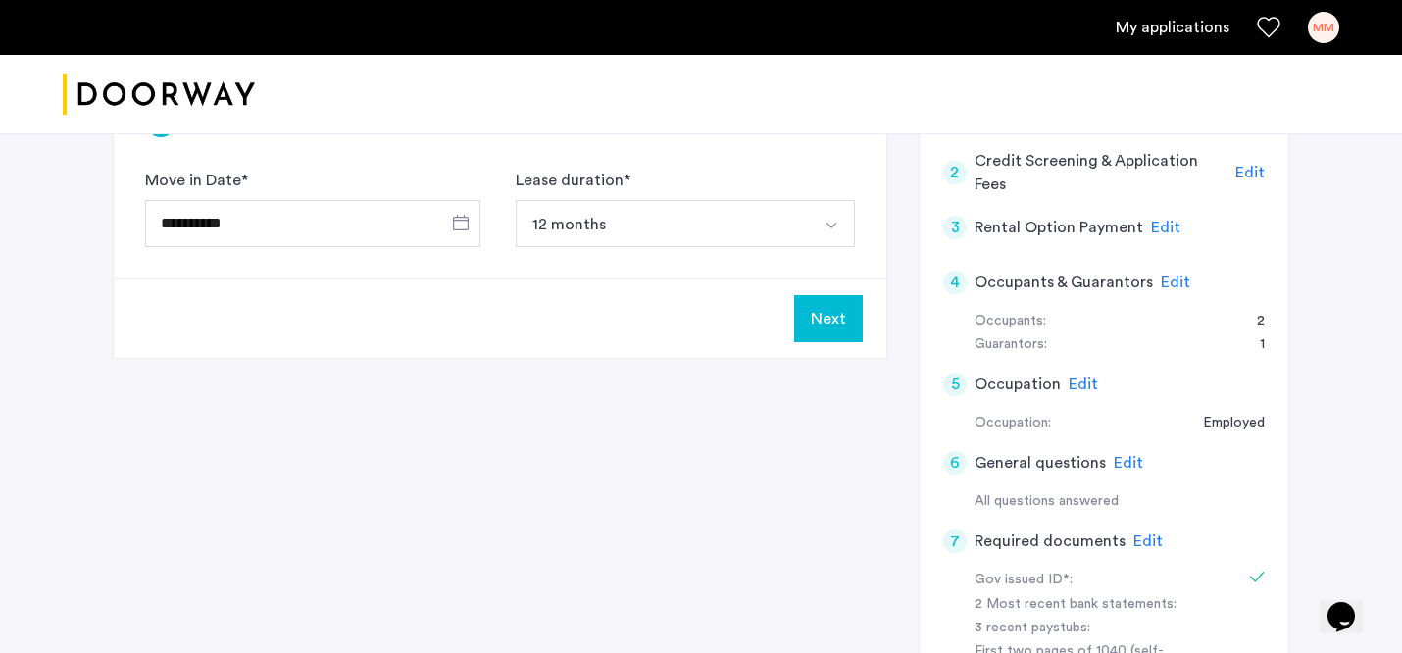
scroll to position [0, 0]
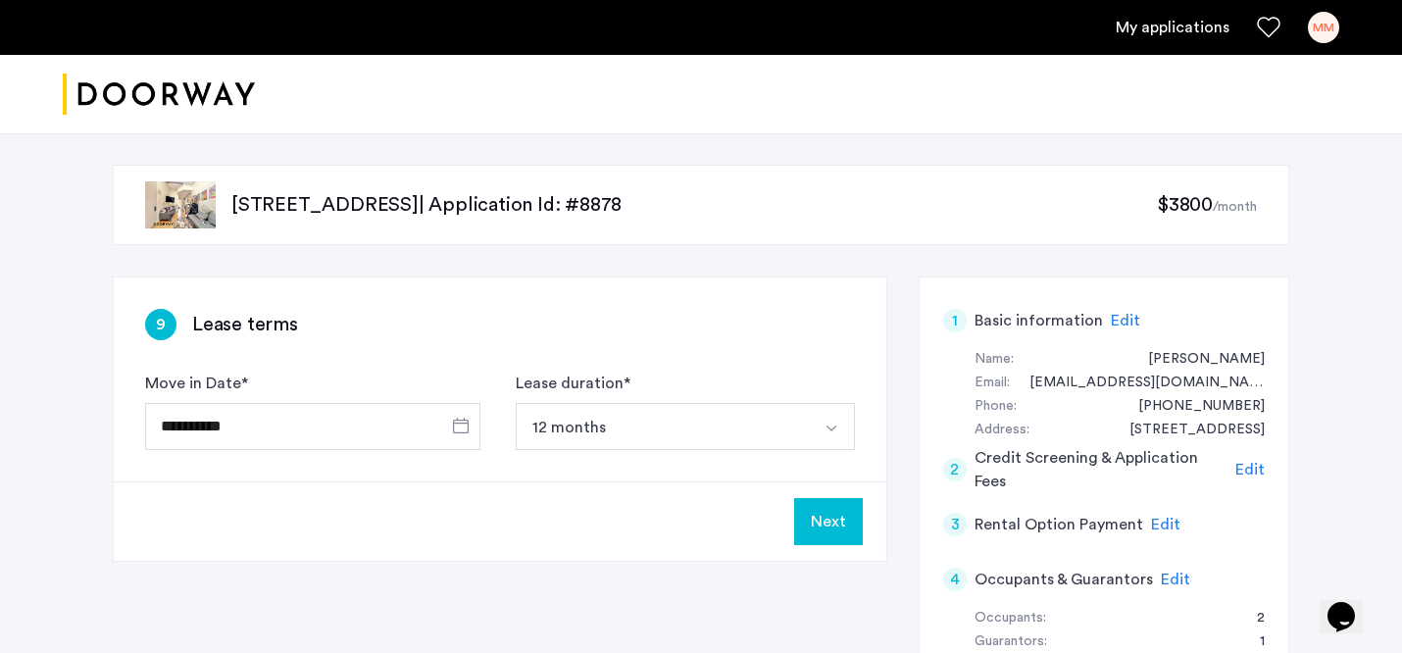
click at [834, 526] on button "Next" at bounding box center [828, 521] width 69 height 47
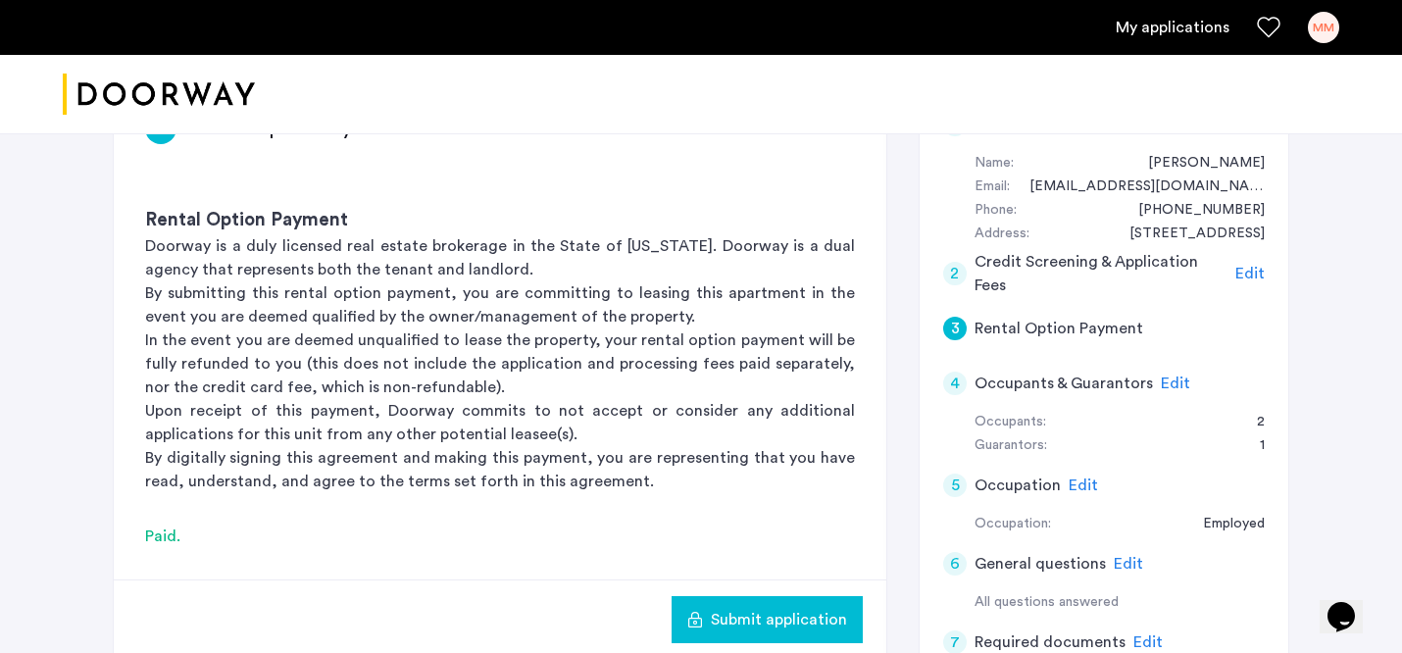
scroll to position [323, 0]
